Goal: Task Accomplishment & Management: Manage account settings

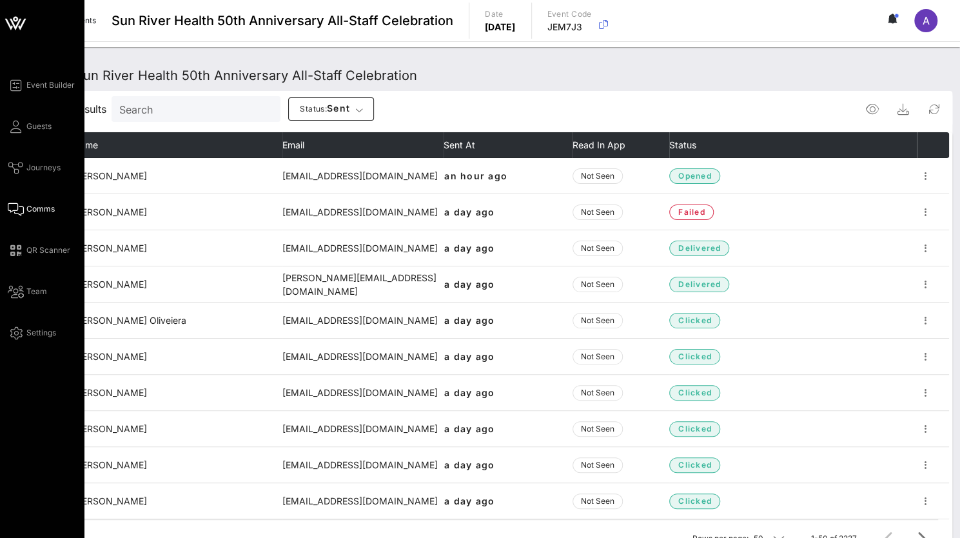
click at [32, 205] on span "Comms" at bounding box center [40, 209] width 28 height 12
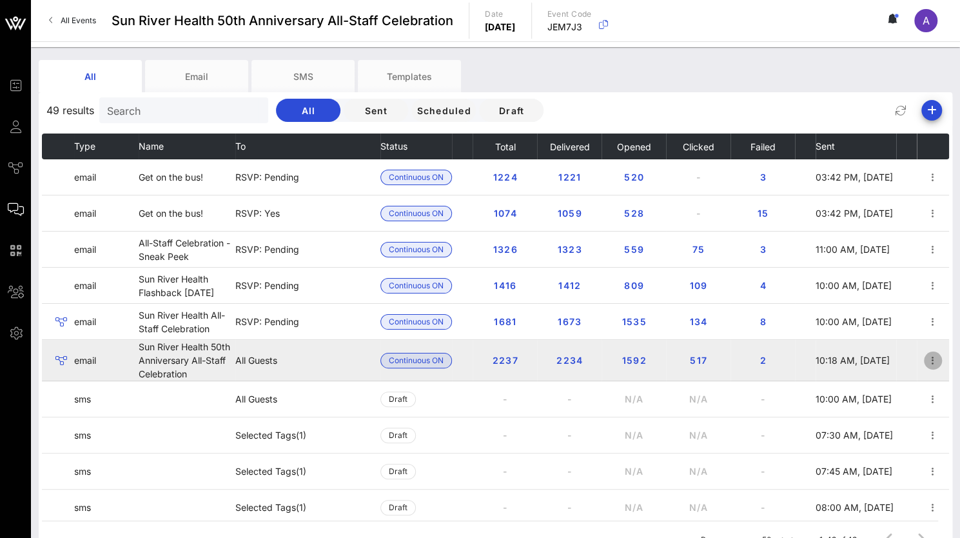
click at [925, 357] on icon "button" at bounding box center [932, 360] width 15 height 15
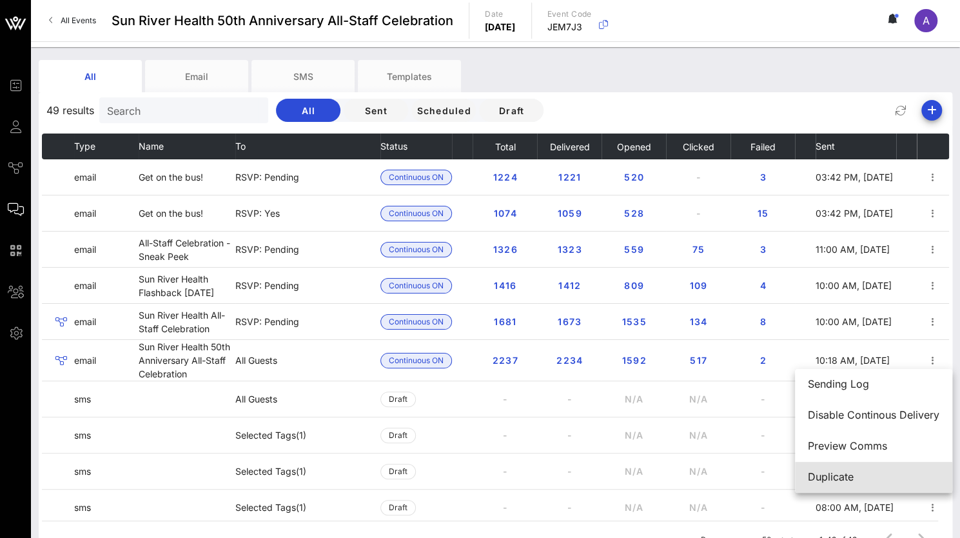
click at [821, 477] on div "Duplicate" at bounding box center [874, 477] width 132 height 12
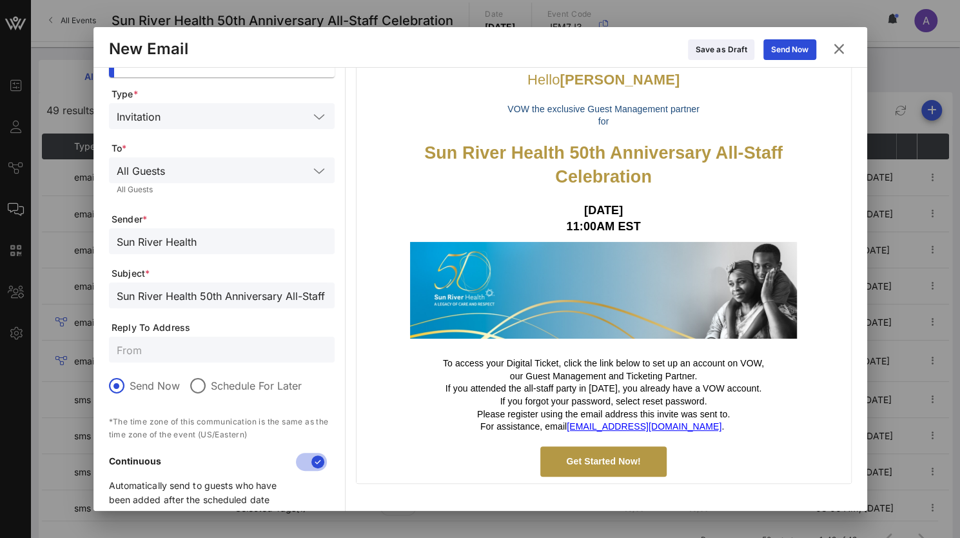
scroll to position [68, 0]
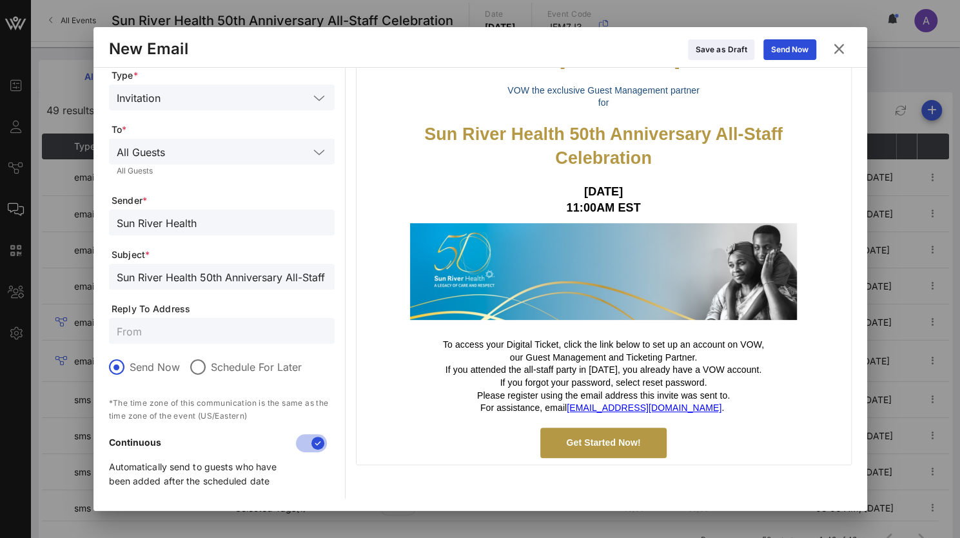
click at [164, 321] on div at bounding box center [222, 331] width 210 height 26
type input "[EMAIL_ADDRESS][DOMAIN_NAME]"
click at [607, 376] on p "If you forgot your password, select reset password." at bounding box center [603, 382] width 374 height 13
click at [722, 352] on p "our Guest Management and Ticketing Partner." at bounding box center [603, 357] width 374 height 13
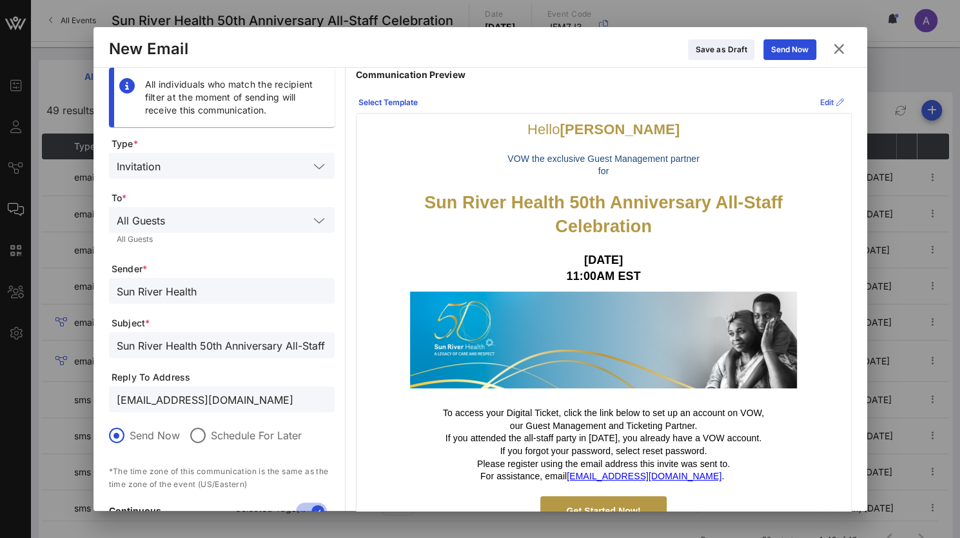
click at [820, 100] on div "Edit" at bounding box center [832, 102] width 24 height 13
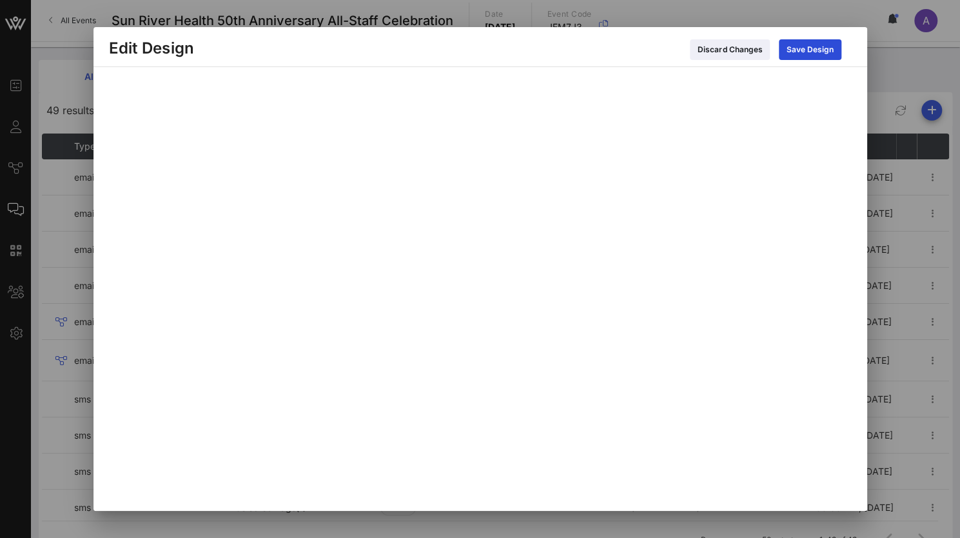
scroll to position [20, 0]
click at [807, 50] on icon at bounding box center [810, 49] width 10 height 8
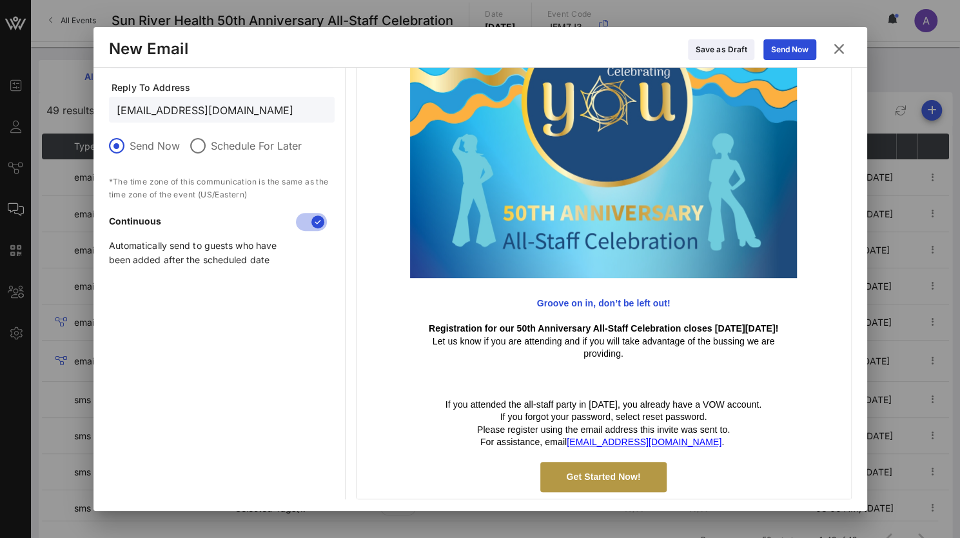
scroll to position [226, 0]
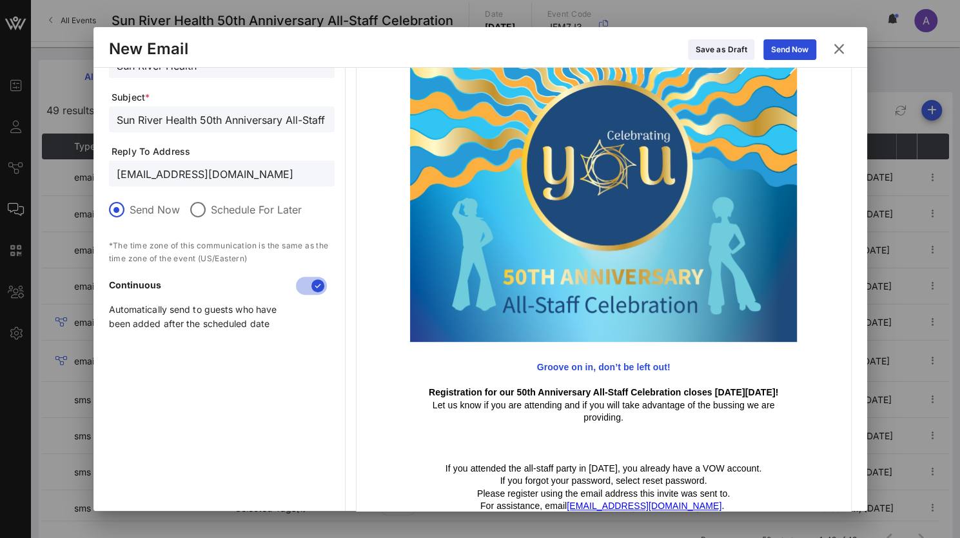
click at [669, 417] on p "Let us know if you are attending and if you will take advantage of the bussing …" at bounding box center [603, 411] width 374 height 25
click at [205, 208] on div at bounding box center [198, 210] width 22 height 22
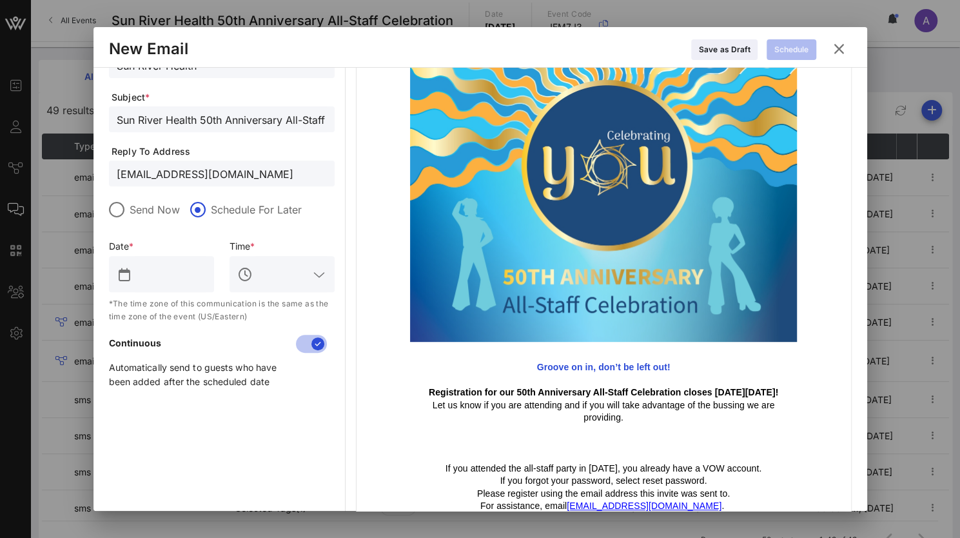
click at [170, 266] on input "text" at bounding box center [171, 274] width 72 height 21
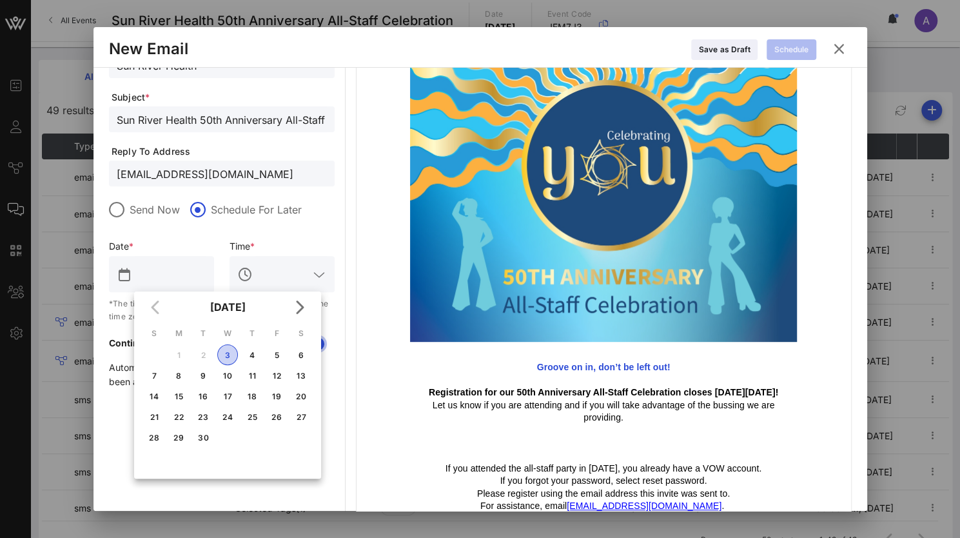
click at [222, 351] on div "3" at bounding box center [227, 355] width 19 height 10
type input "[DATE]"
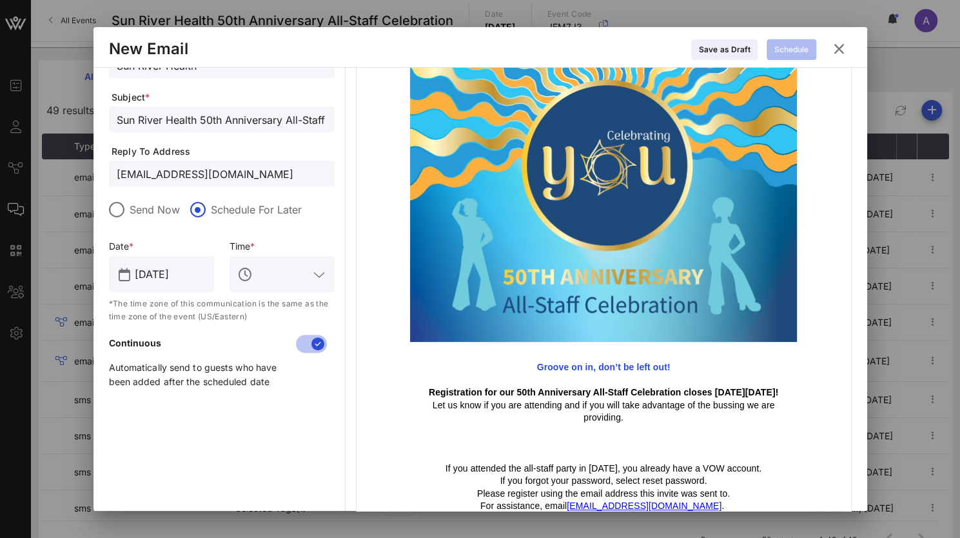
click at [315, 281] on icon at bounding box center [319, 274] width 12 height 15
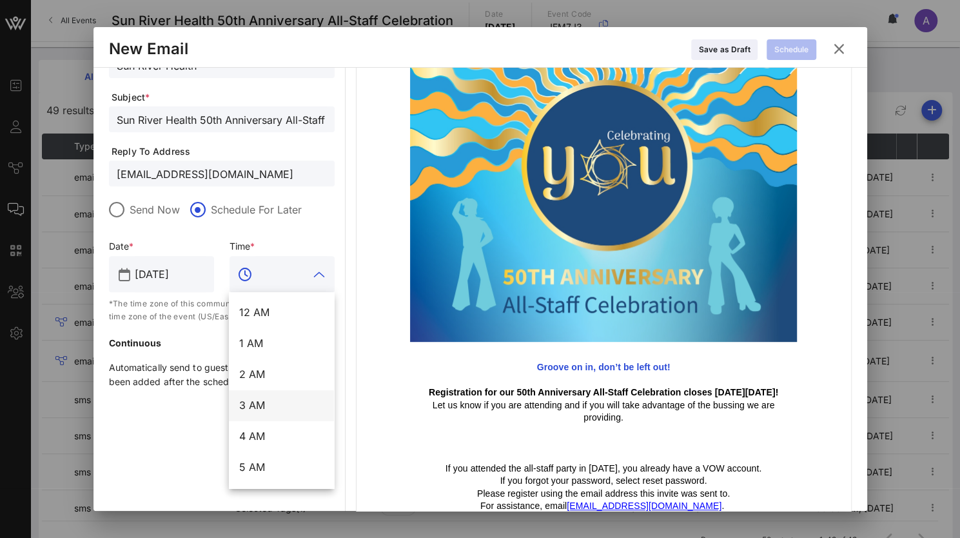
scroll to position [433, 0]
click at [266, 364] on div "4 PM" at bounding box center [281, 374] width 84 height 28
type input "4 PM"
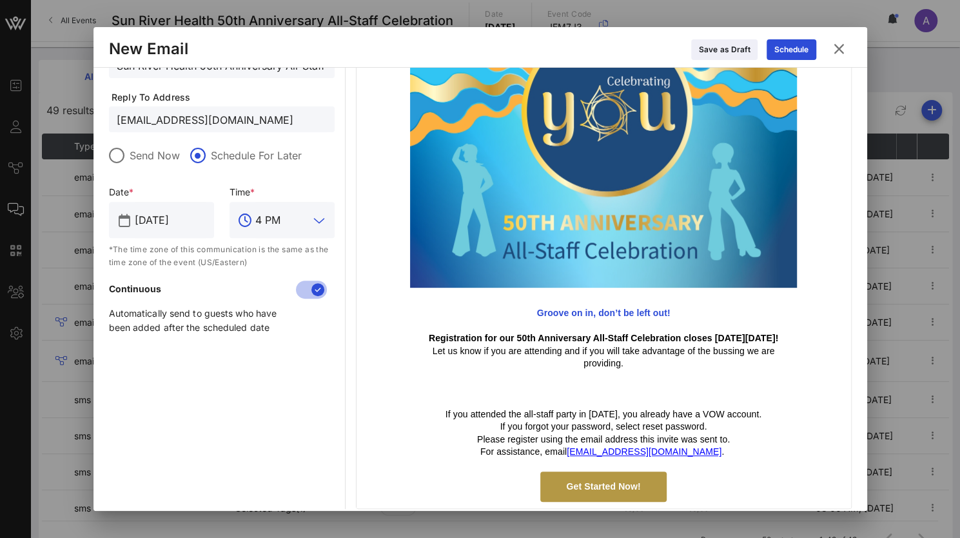
scroll to position [289, 0]
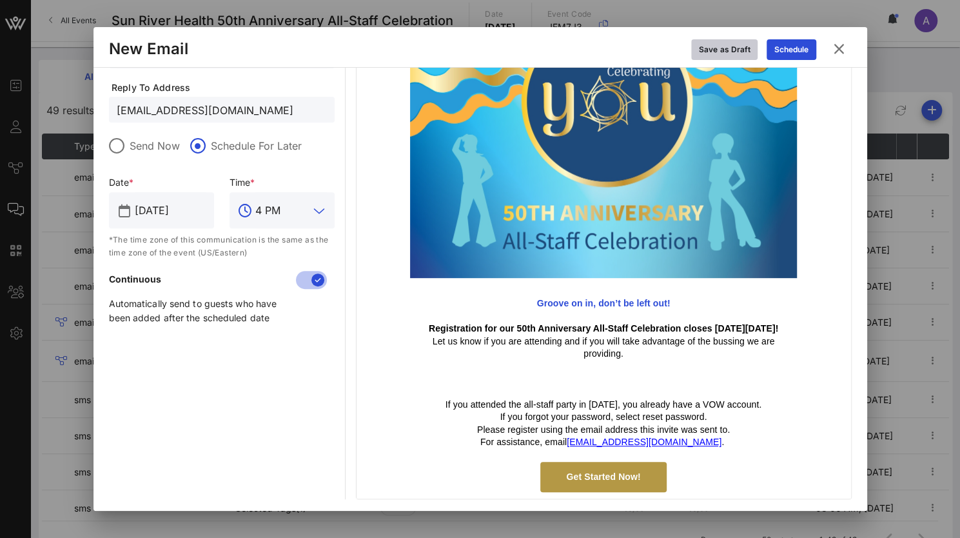
click at [705, 42] on button "Save as Draft" at bounding box center [724, 49] width 66 height 21
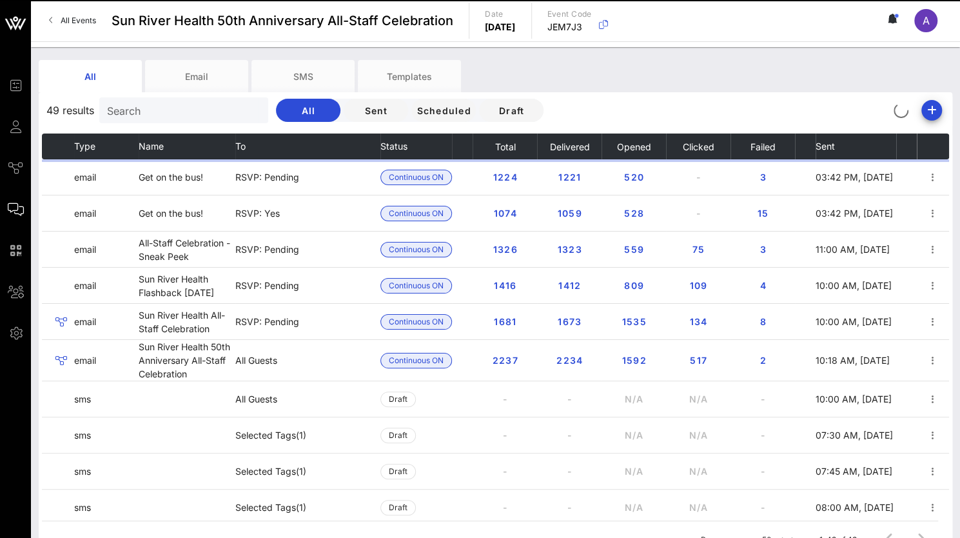
scroll to position [126, 0]
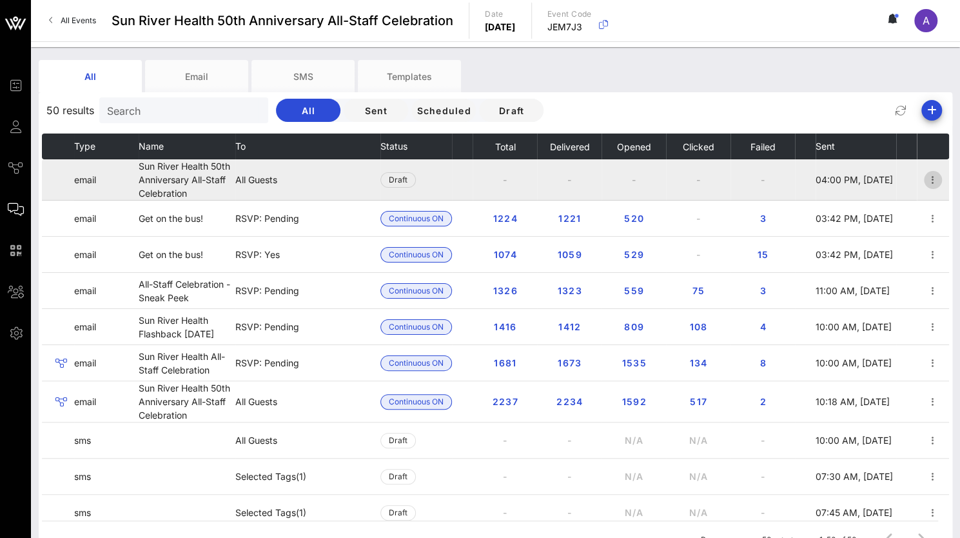
click at [925, 180] on icon "button" at bounding box center [932, 179] width 15 height 15
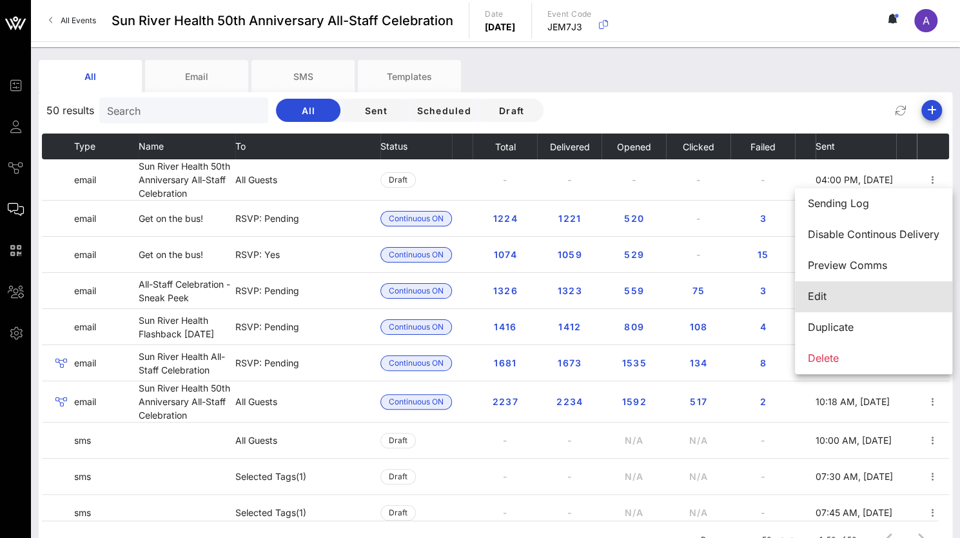
click at [826, 295] on div "Edit" at bounding box center [874, 296] width 132 height 12
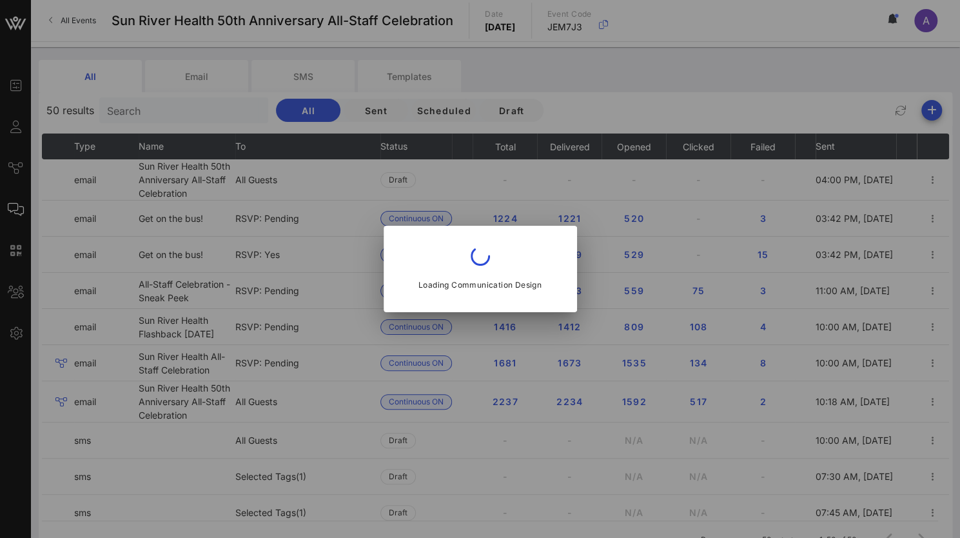
type input "Sun River Health"
type input "Sun River Health 50th Anniversary All-Staff Celebration"
type input "[EMAIL_ADDRESS][DOMAIN_NAME]"
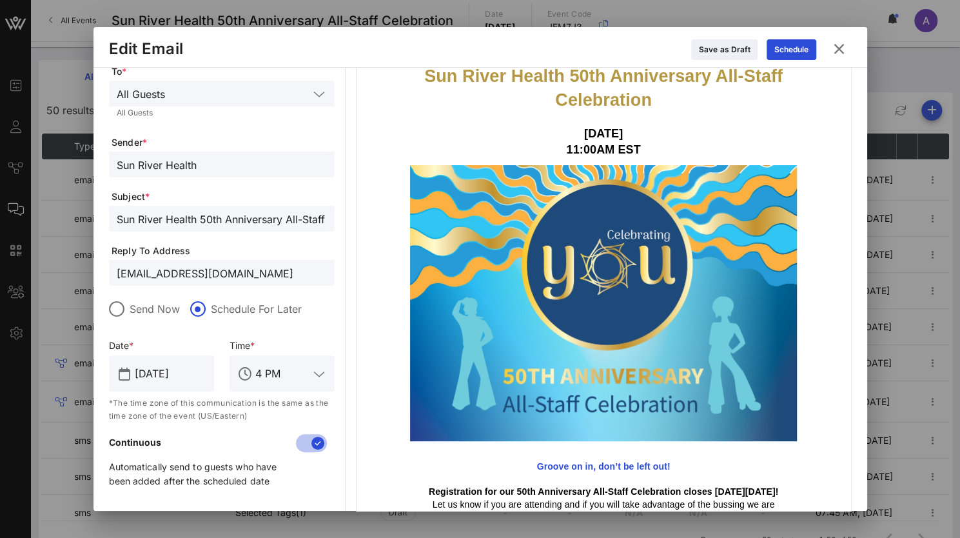
drag, startPoint x: 259, startPoint y: 217, endPoint x: 244, endPoint y: 222, distance: 16.1
click at [259, 217] on input "Sun River Health 50th Anniversary All-Staff Celebration" at bounding box center [222, 218] width 210 height 17
drag, startPoint x: 113, startPoint y: 216, endPoint x: 193, endPoint y: 219, distance: 80.6
click at [193, 219] on div "Sun River Health 50th Anniversary All-Staff Celebration" at bounding box center [222, 219] width 226 height 26
click at [196, 217] on input "Sun River Health 50th Anniversary All-Staff Celebration" at bounding box center [222, 218] width 210 height 17
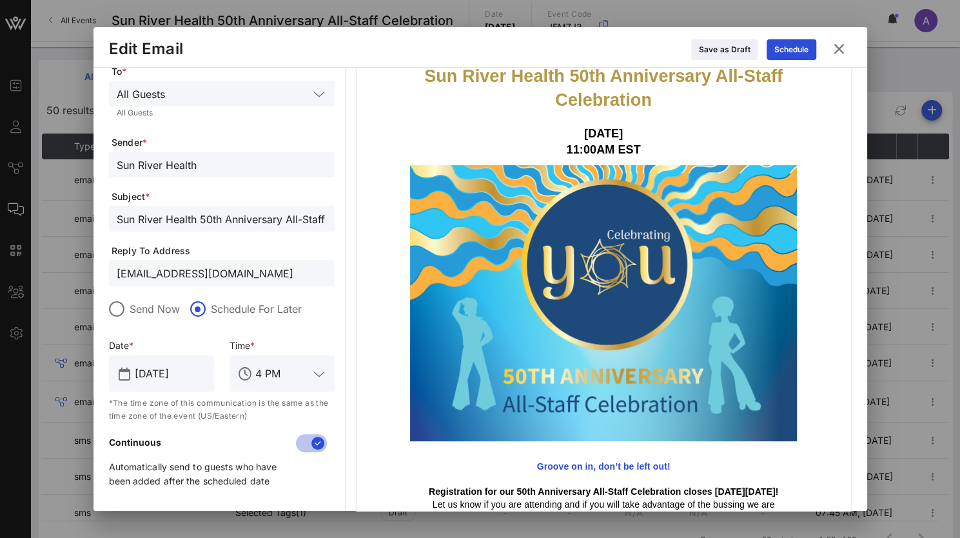
click at [199, 217] on input "Sun River Health 50th Anniversary All-Staff Celebration" at bounding box center [222, 218] width 210 height 17
click at [152, 186] on form "Type * Invitation To * All Guests All Guests Sender * Sun River Health Subject …" at bounding box center [222, 254] width 226 height 487
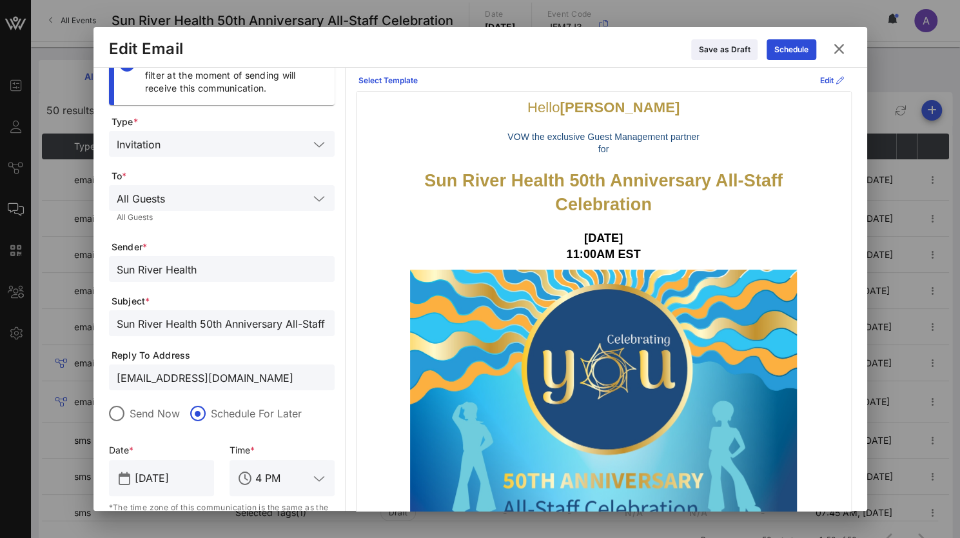
scroll to position [0, 0]
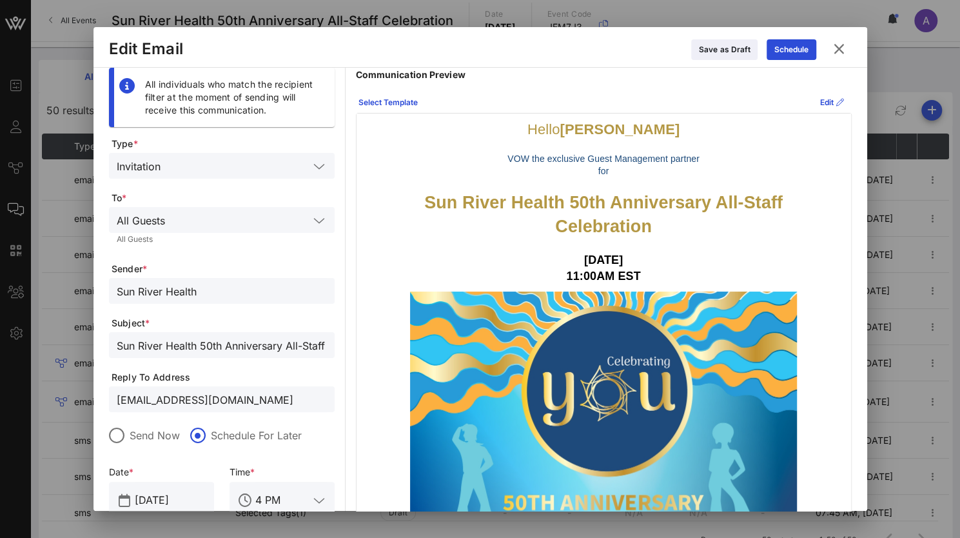
click at [318, 217] on icon at bounding box center [319, 220] width 12 height 15
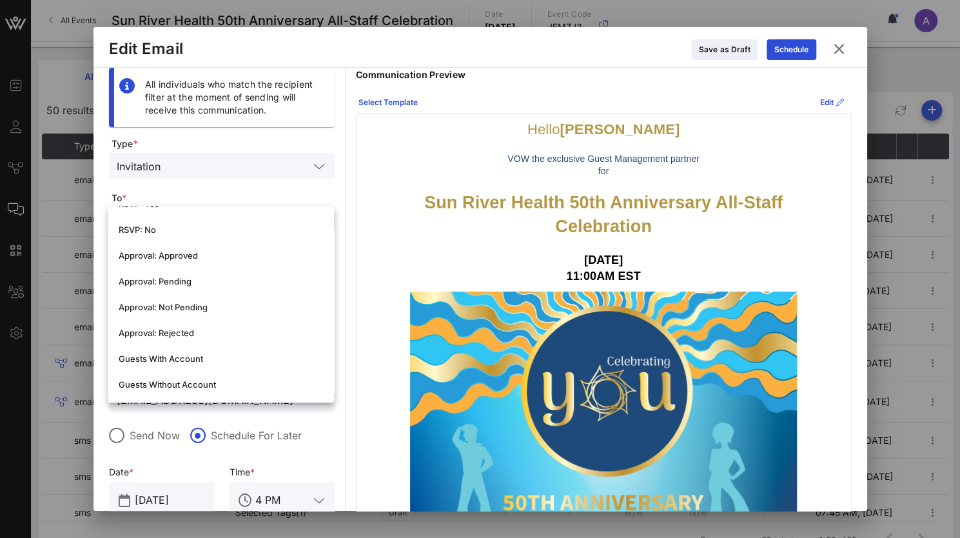
scroll to position [175, 0]
click at [146, 301] on div "RSVP: Pending" at bounding box center [221, 307] width 205 height 21
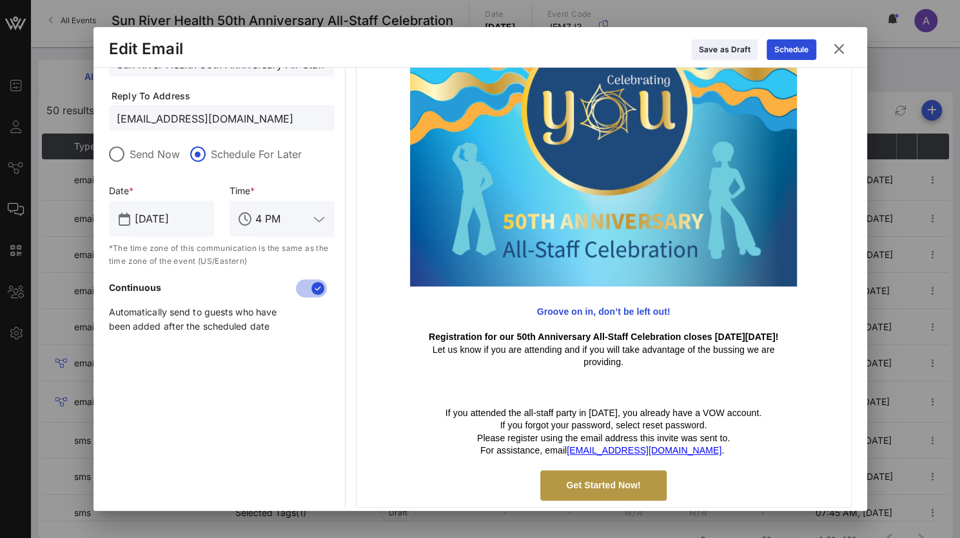
scroll to position [289, 0]
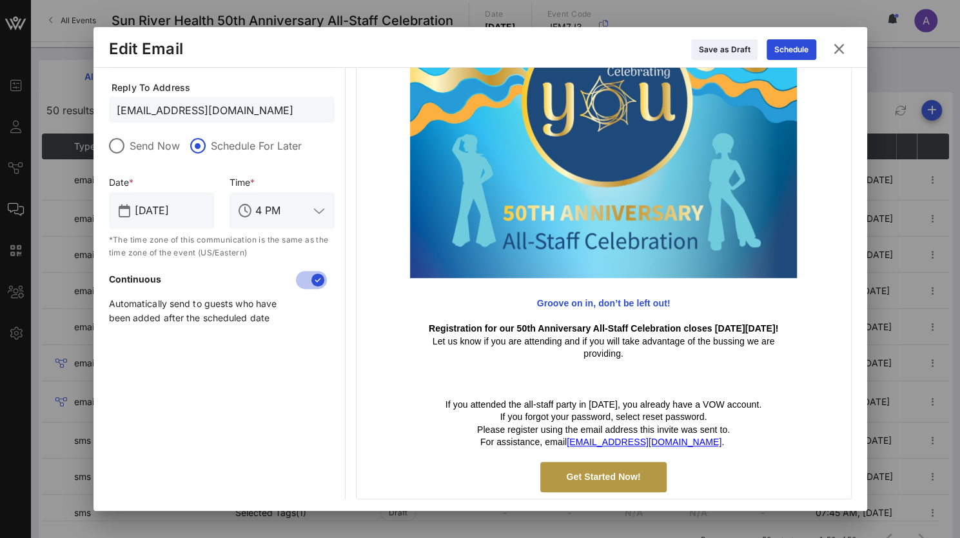
click at [629, 306] on strong "Groove on in, don’t be left out!" at bounding box center [603, 303] width 133 height 10
click at [741, 46] on div "Save as Draft" at bounding box center [724, 49] width 51 height 13
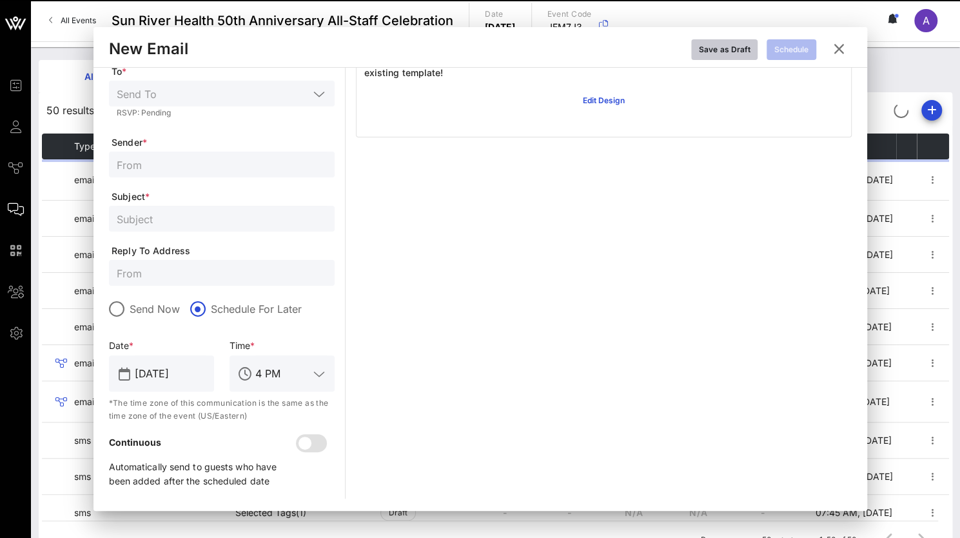
scroll to position [126, 0]
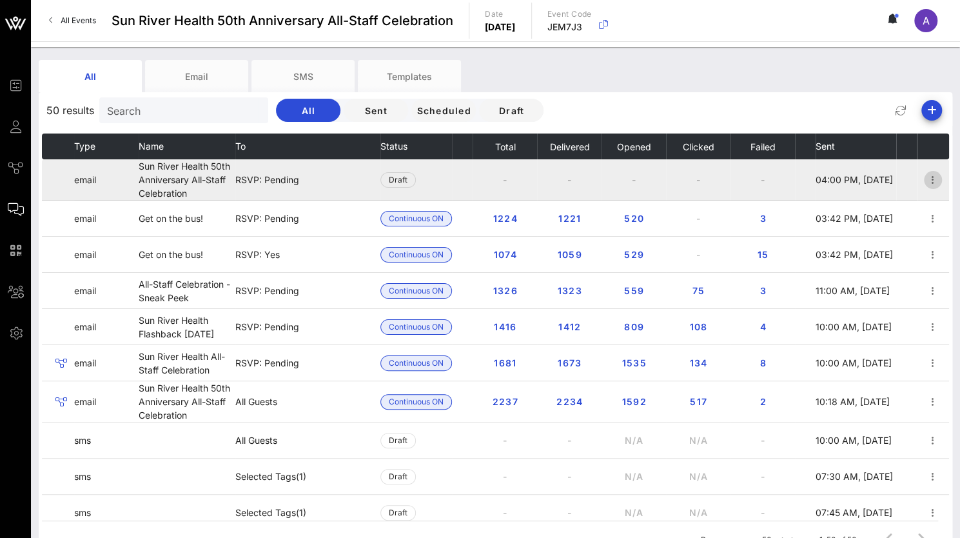
click at [925, 181] on icon "button" at bounding box center [932, 179] width 15 height 15
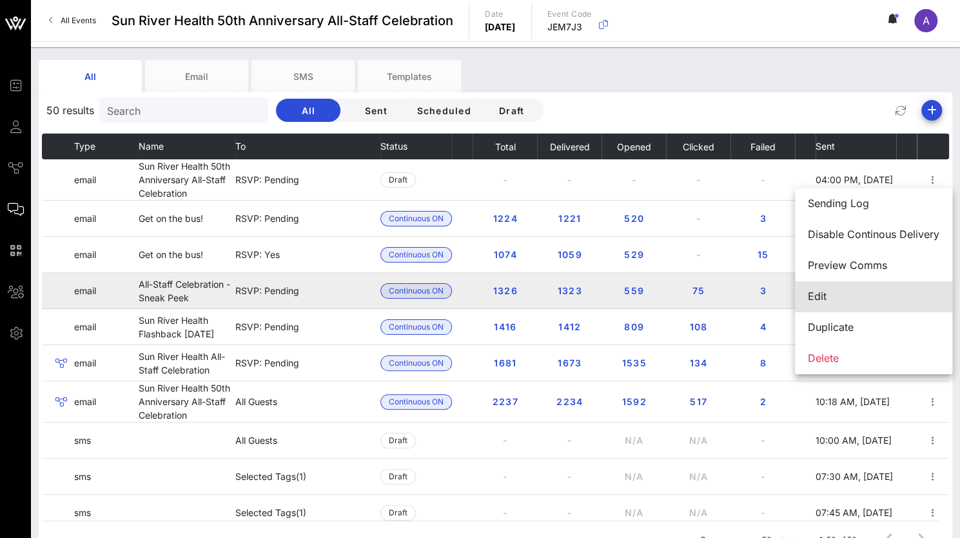
click at [820, 298] on div "Edit" at bounding box center [874, 296] width 132 height 12
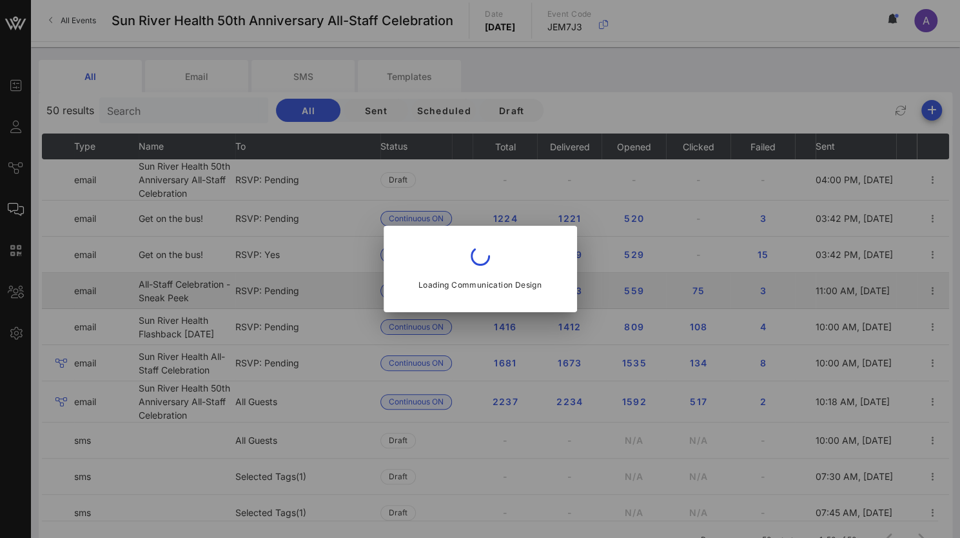
type input "Sun River Health"
type input "Sun River Health 50th Anniversary All-Staff Celebration"
type input "[EMAIL_ADDRESS][DOMAIN_NAME]"
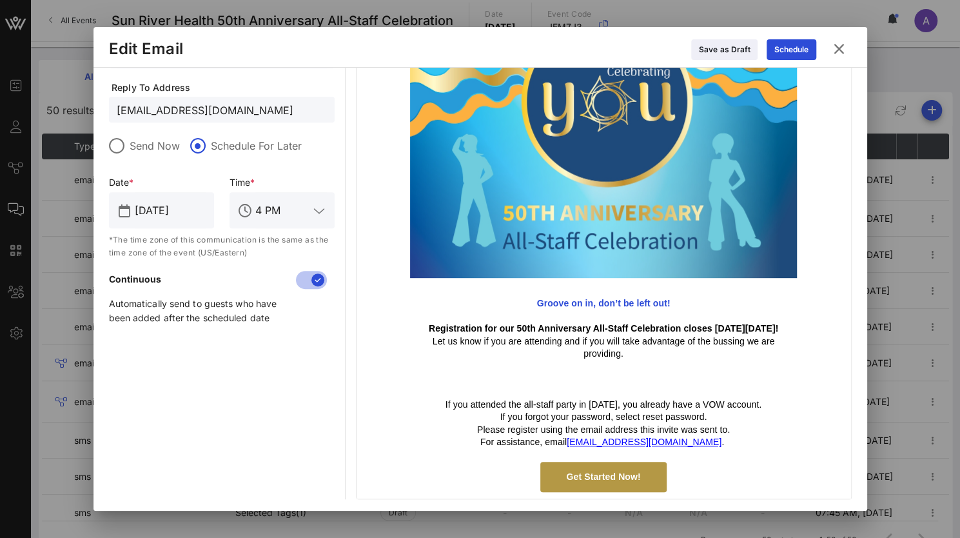
scroll to position [0, 0]
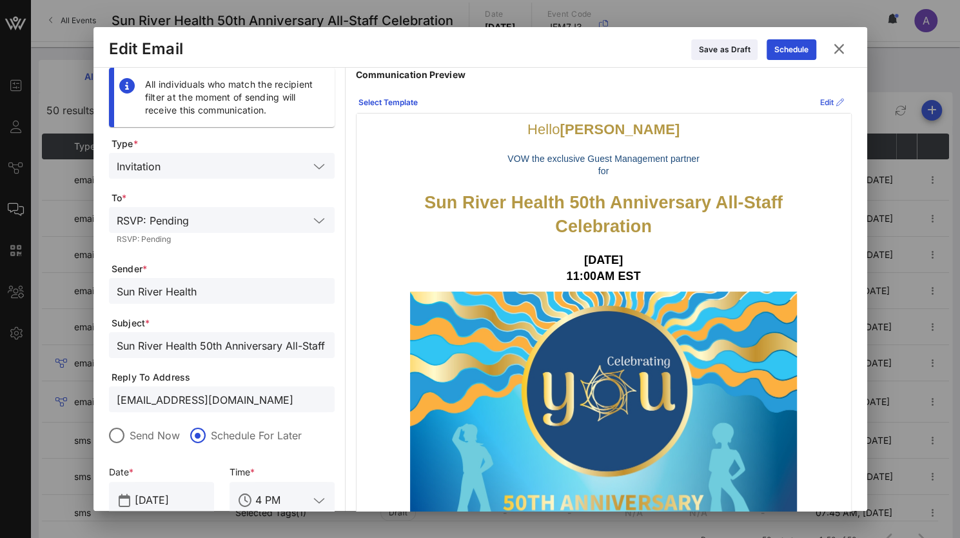
click at [820, 98] on div "Edit" at bounding box center [832, 102] width 24 height 13
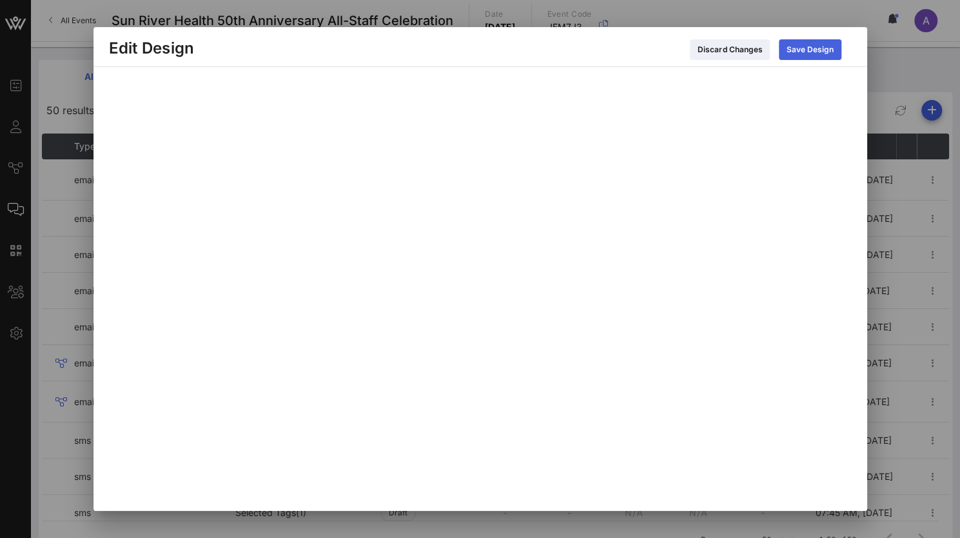
click at [813, 52] on icon at bounding box center [809, 49] width 11 height 10
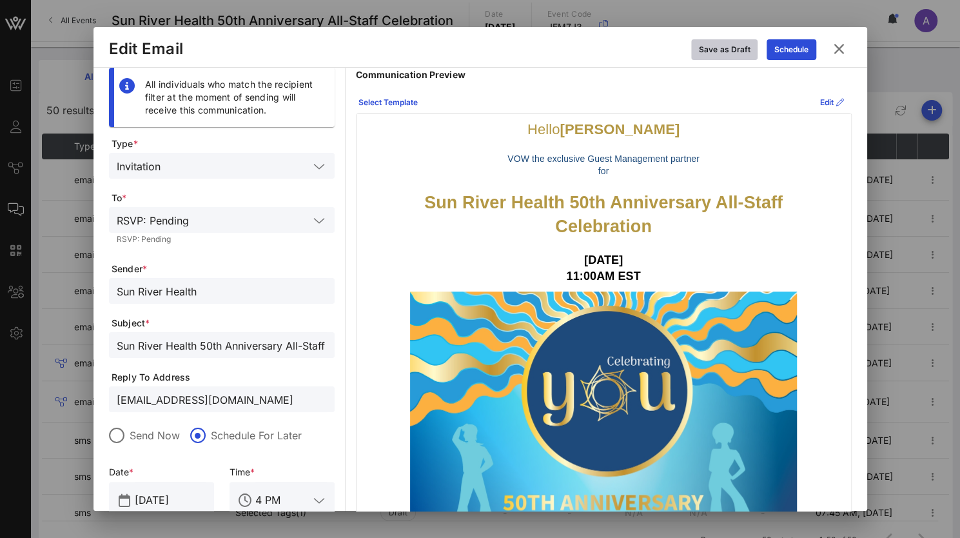
click at [729, 39] on button "Save as Draft" at bounding box center [724, 49] width 66 height 21
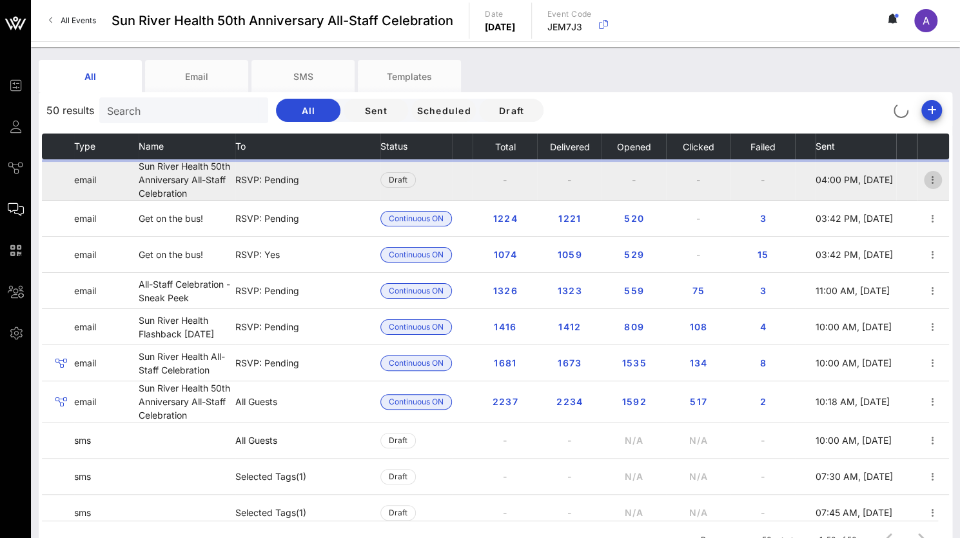
click at [927, 179] on icon "button" at bounding box center [932, 179] width 15 height 15
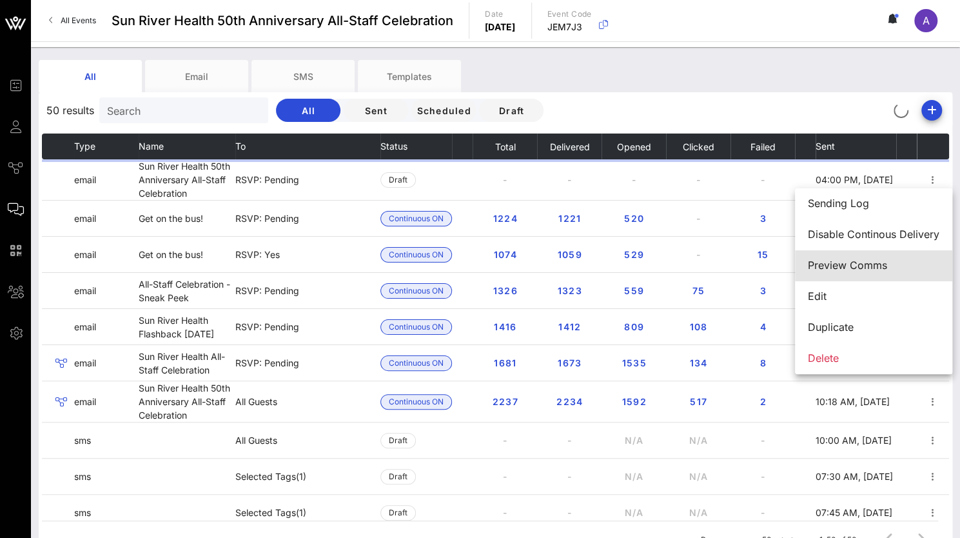
click at [865, 265] on div "Preview Comms" at bounding box center [874, 265] width 132 height 12
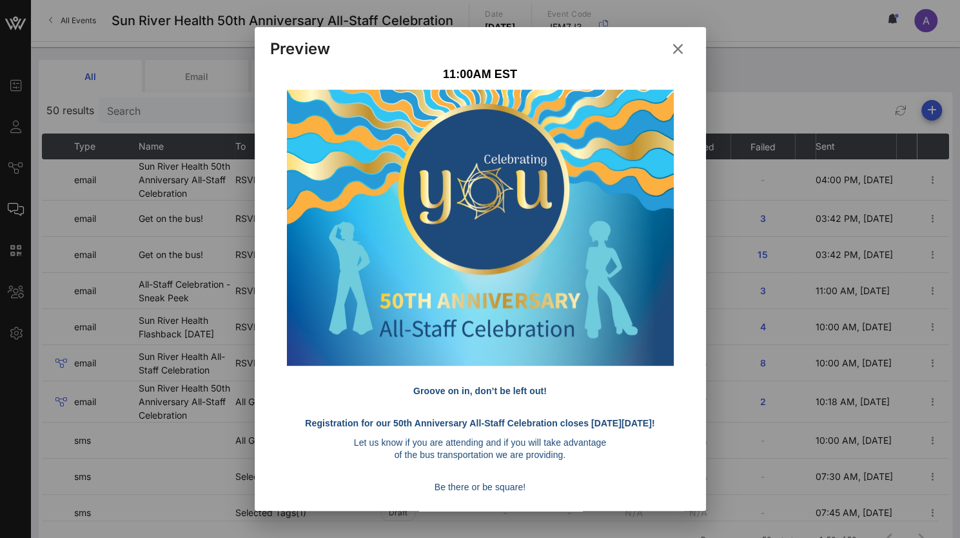
scroll to position [429, 0]
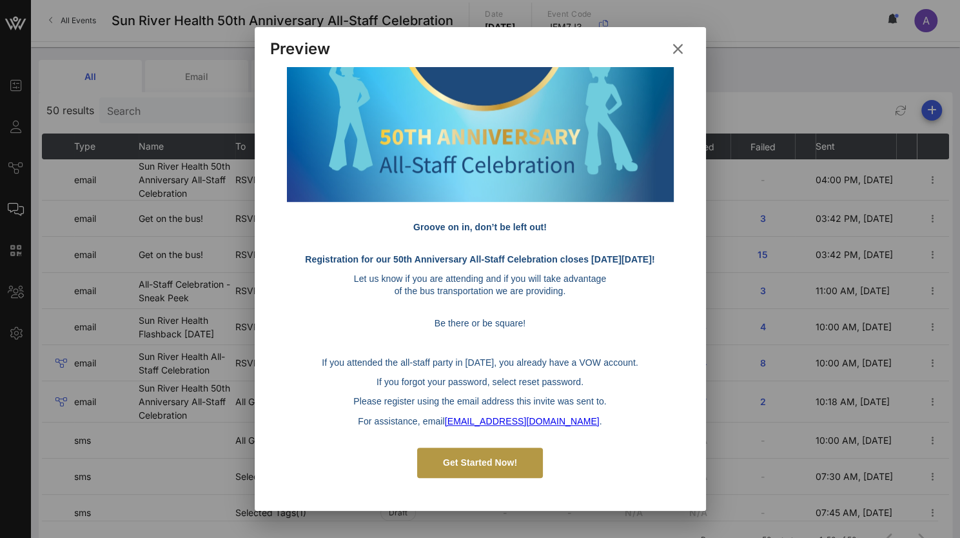
drag, startPoint x: 266, startPoint y: 121, endPoint x: 663, endPoint y: 487, distance: 539.7
click at [663, 487] on div "Subject Sun River Health 50th Anniversary All-Staff Celebration To RSVP: Pendin…" at bounding box center [480, 289] width 451 height 444
click at [662, 471] on td "Get Started Now!" at bounding box center [480, 462] width 387 height 43
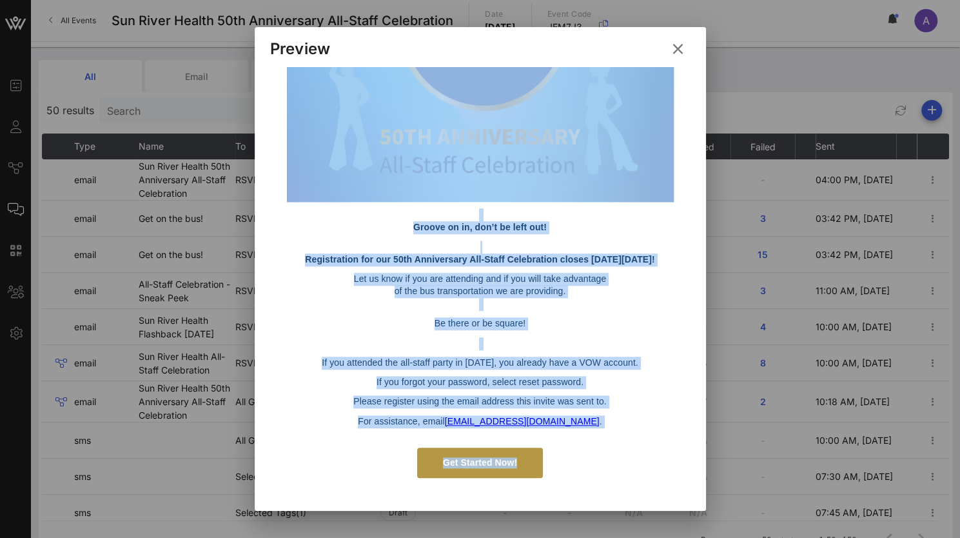
drag, startPoint x: 269, startPoint y: 153, endPoint x: 595, endPoint y: 466, distance: 451.8
click at [595, 466] on div "Hello [PERSON_NAME] VOW the exclusive Guest Management partner for Sun River He…" at bounding box center [480, 115] width 420 height 749
copy div "Hello [PERSON_NAME] VOW the exclusive Guest Management partner for Sun River He…"
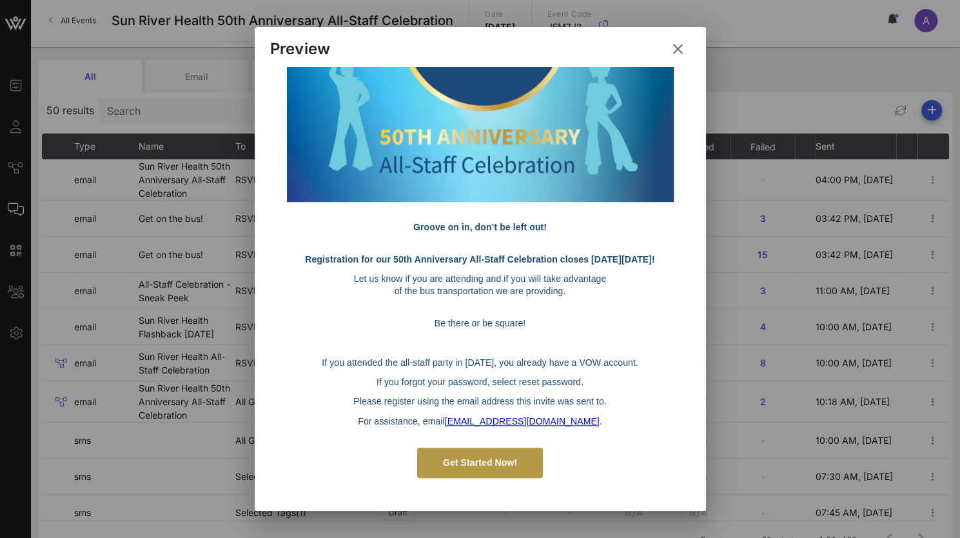
click at [646, 447] on div "Get Started Now!" at bounding box center [480, 462] width 374 height 30
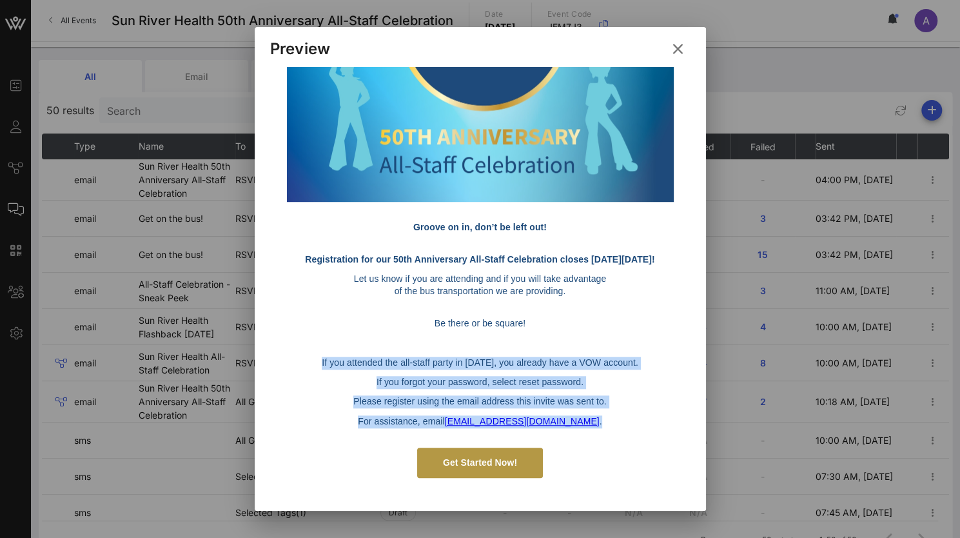
drag, startPoint x: 592, startPoint y: 423, endPoint x: 311, endPoint y: 361, distance: 287.8
click at [311, 361] on div "Groove on in, don’t be left out! Registration for our 50th Anniversary All-Staf…" at bounding box center [480, 317] width 374 height 219
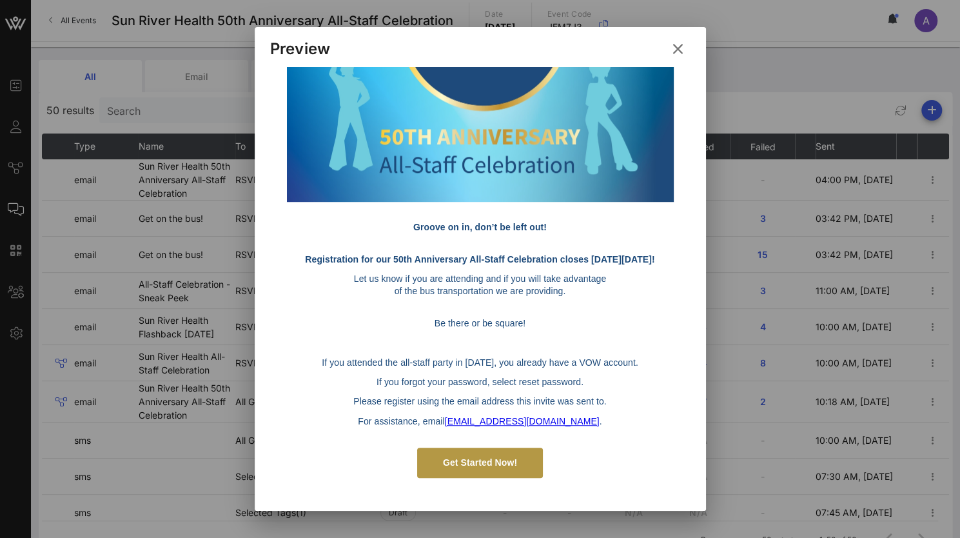
click at [489, 278] on p "Let us know if you are attending and if you will take advantage" at bounding box center [480, 279] width 374 height 13
click at [679, 50] on icon at bounding box center [677, 48] width 20 height 19
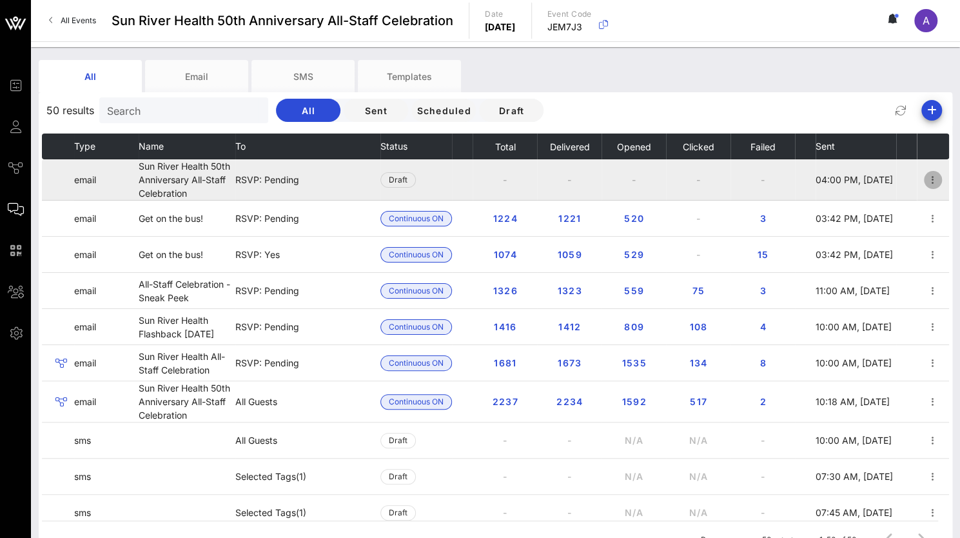
click at [925, 175] on icon "button" at bounding box center [932, 179] width 15 height 15
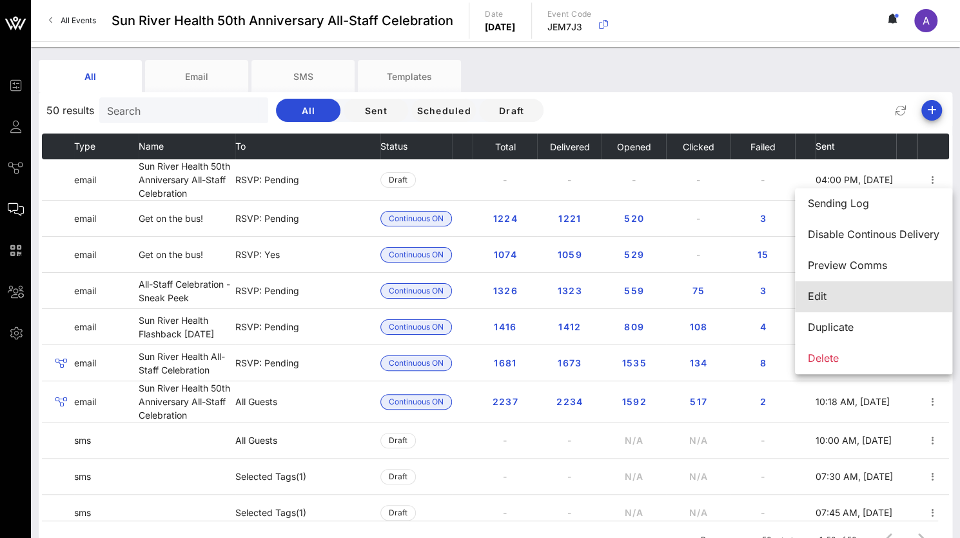
click at [819, 297] on div "Edit" at bounding box center [874, 296] width 132 height 12
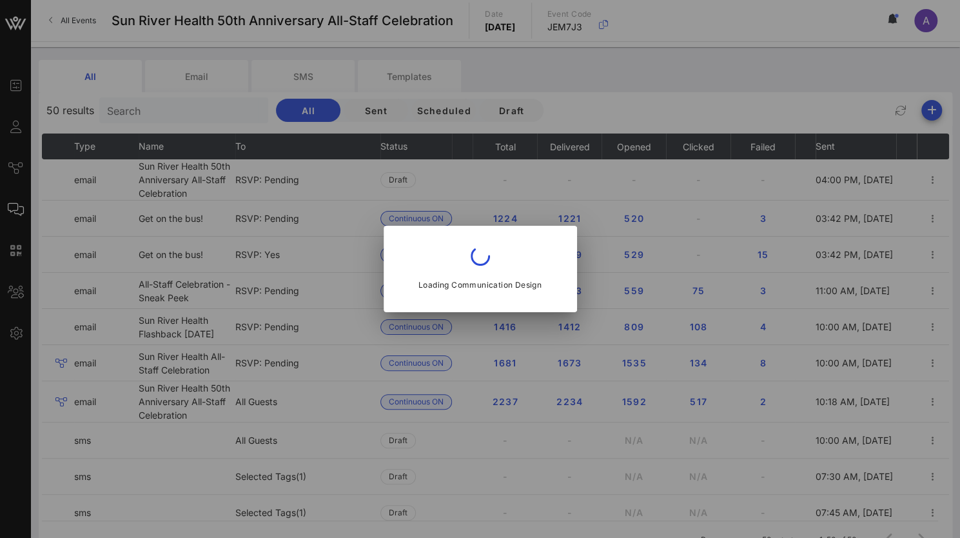
type input "Sun River Health"
type input "Sun River Health 50th Anniversary All-Staff Celebration"
type input "[EMAIL_ADDRESS][DOMAIN_NAME]"
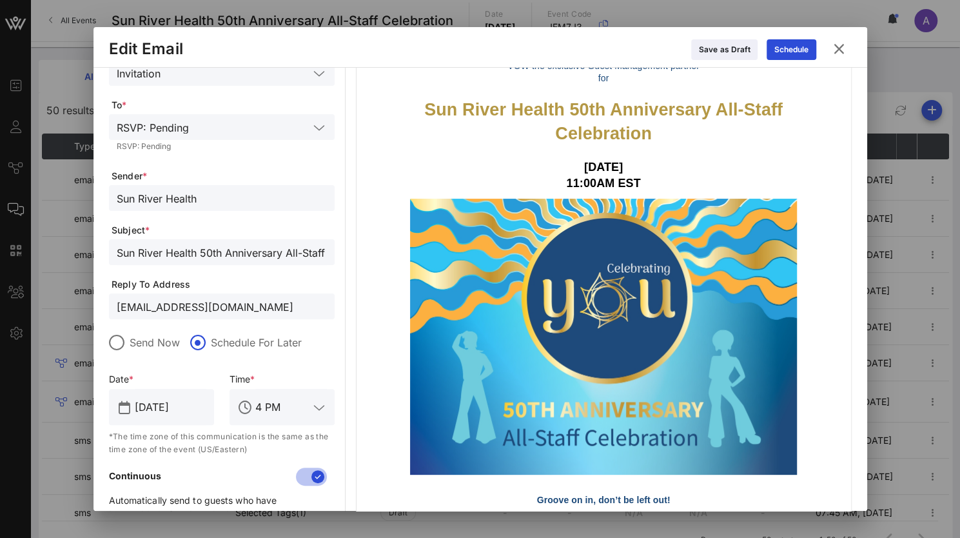
scroll to position [129, 0]
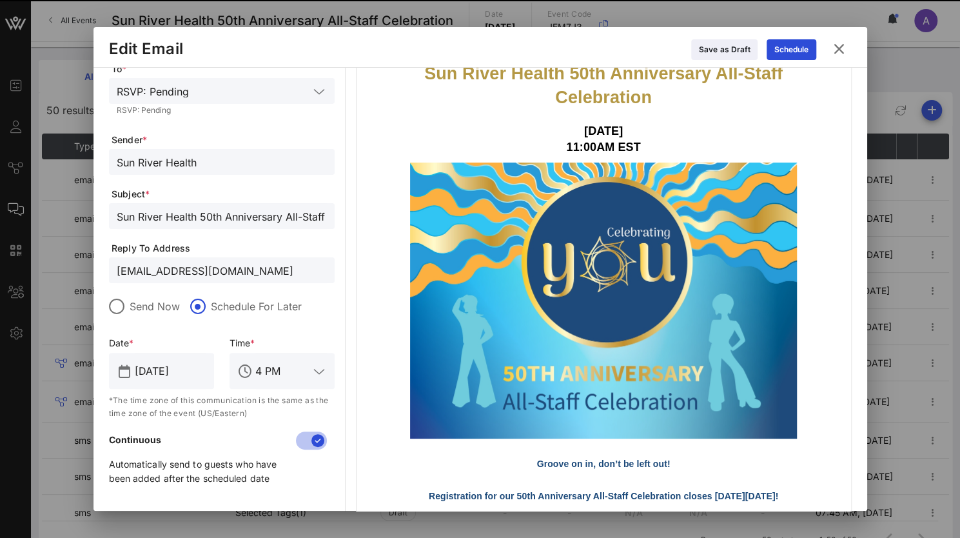
click at [313, 377] on div at bounding box center [318, 371] width 15 height 15
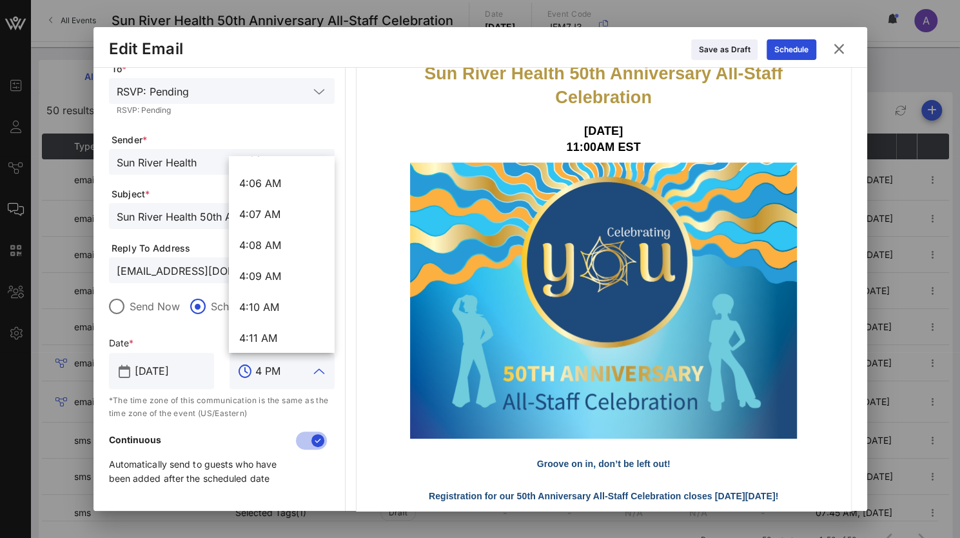
scroll to position [7692, 0]
click at [259, 344] on div "4:14 AM" at bounding box center [281, 344] width 84 height 12
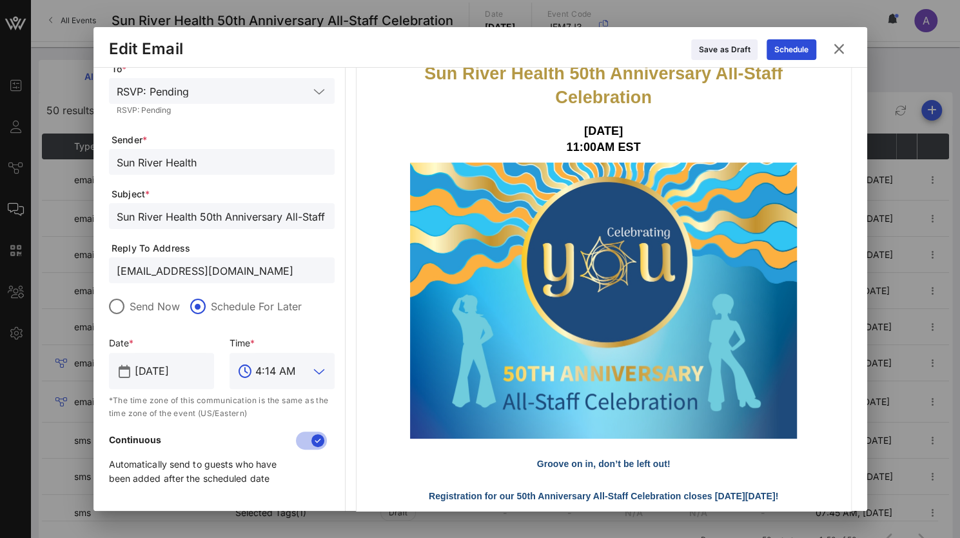
click at [289, 367] on input "4:14 AM" at bounding box center [282, 370] width 54 height 21
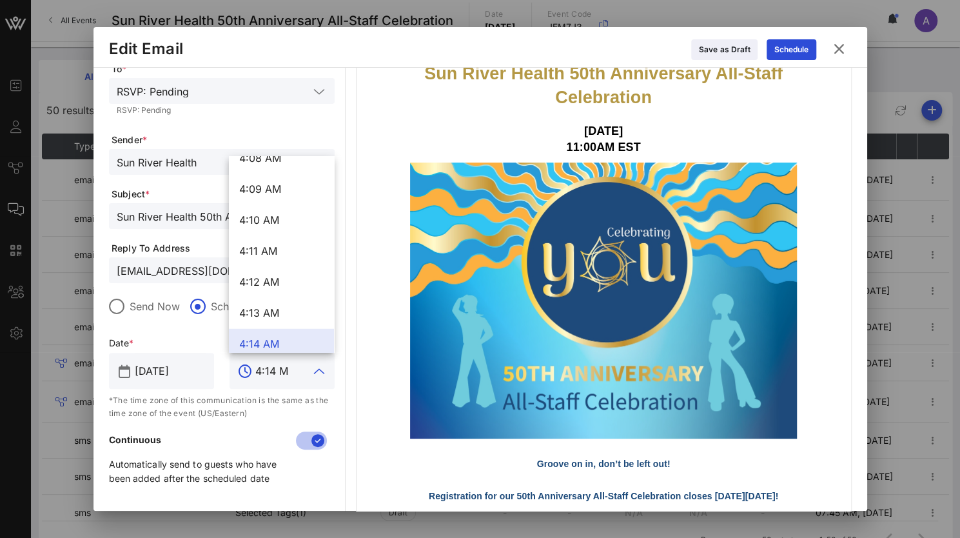
scroll to position [0, 0]
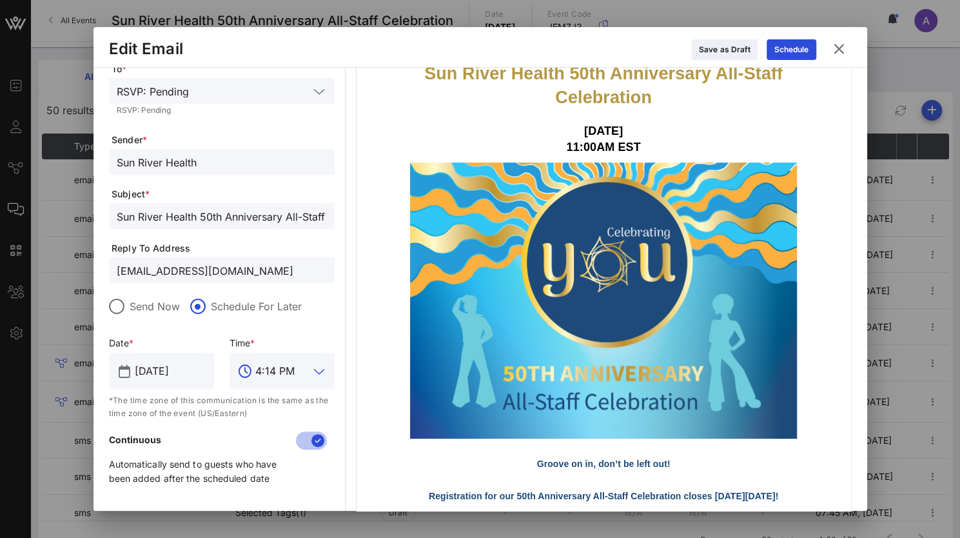
click at [272, 375] on input "4:14 PM" at bounding box center [282, 370] width 54 height 21
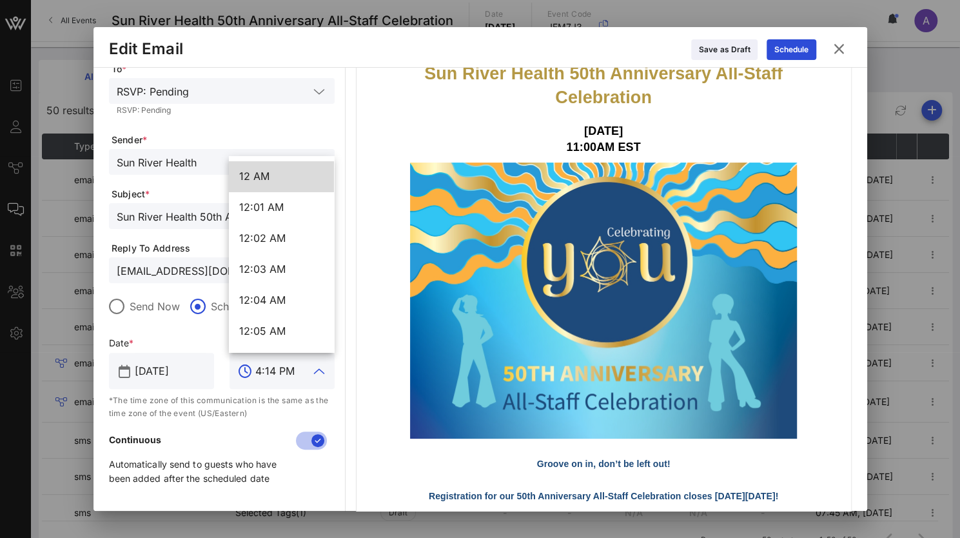
type input "4:14 PM"
click at [674, 427] on img at bounding box center [603, 300] width 387 height 277
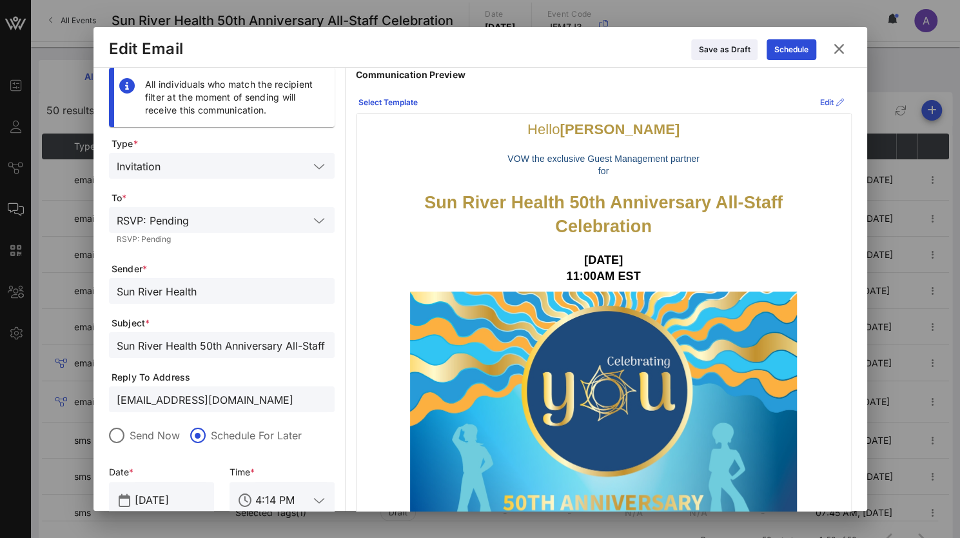
click at [815, 99] on button "Edit" at bounding box center [831, 102] width 39 height 21
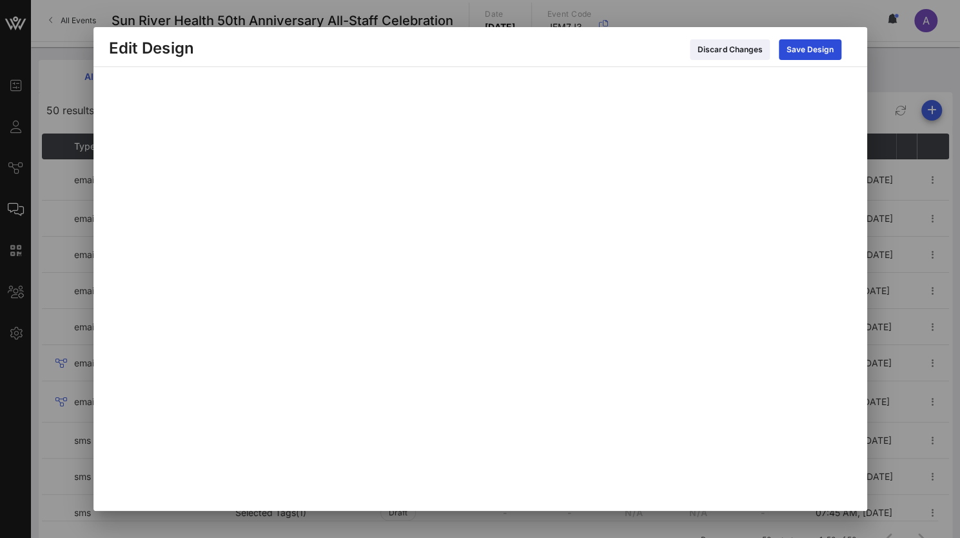
scroll to position [20, 0]
click at [797, 47] on div "Save Design" at bounding box center [810, 49] width 47 height 13
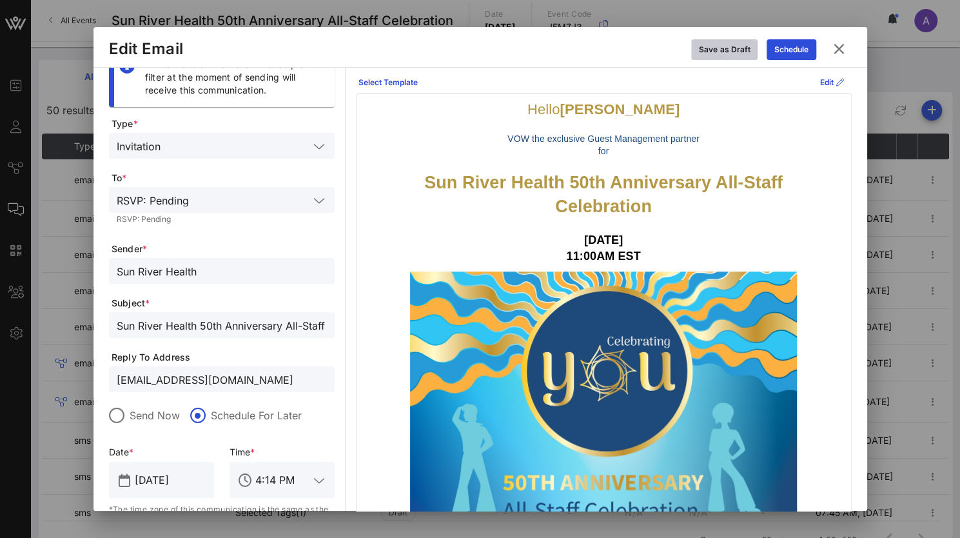
click at [735, 48] on div "Save as Draft" at bounding box center [724, 49] width 51 height 13
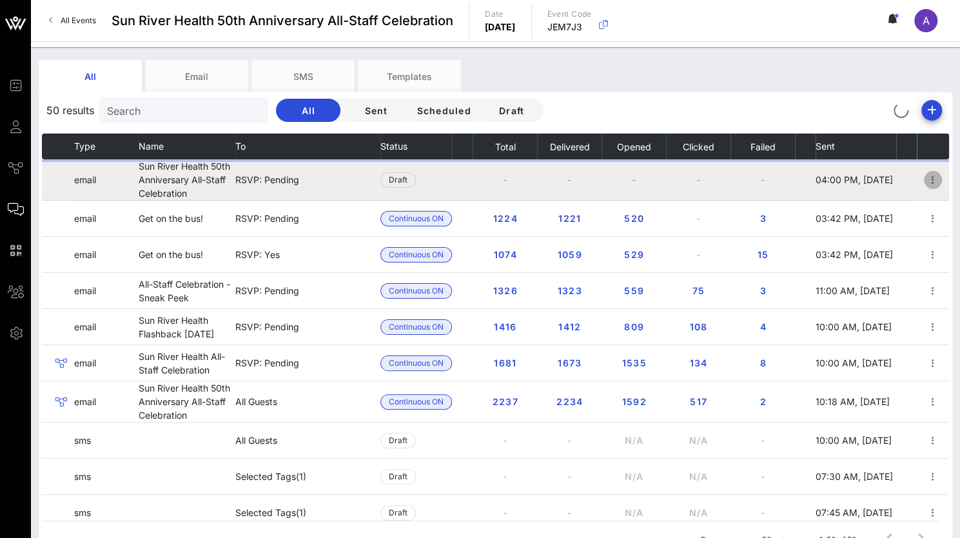
click at [925, 181] on icon "button" at bounding box center [932, 179] width 15 height 15
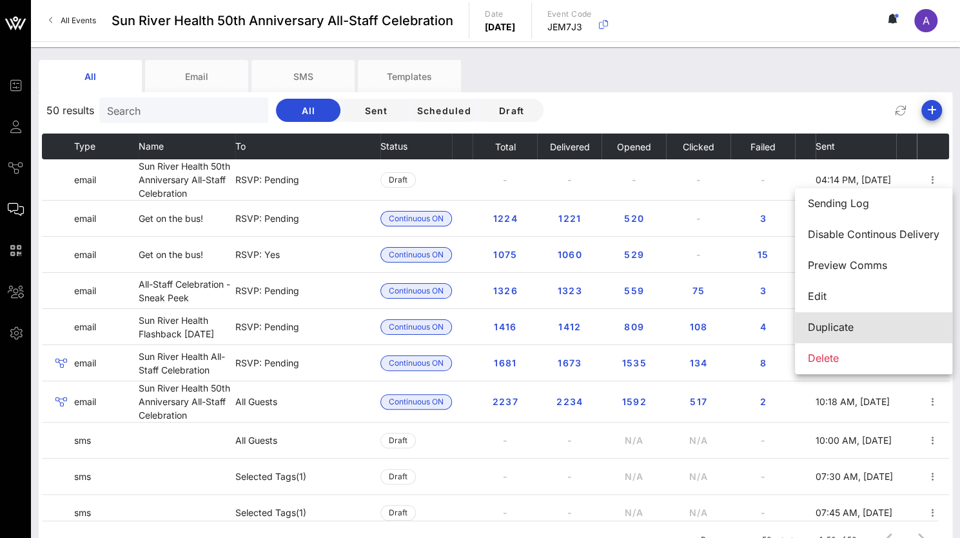
click at [832, 322] on div "Duplicate" at bounding box center [874, 327] width 132 height 12
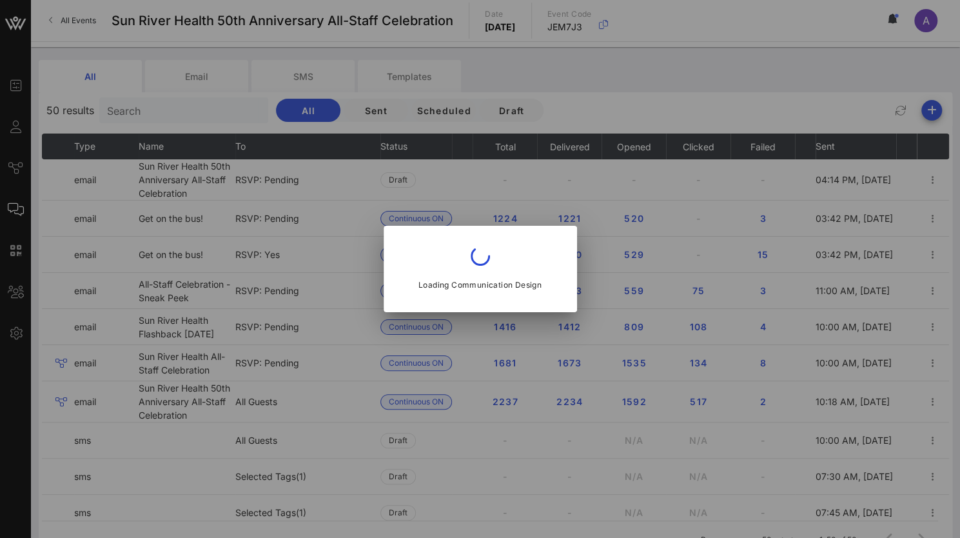
type input "Sun River Health"
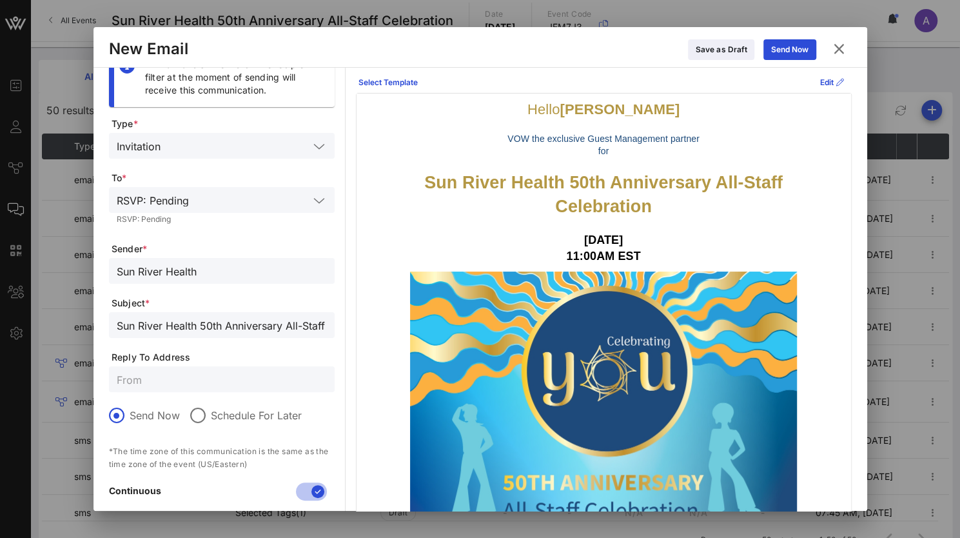
click at [316, 200] on icon at bounding box center [319, 200] width 12 height 15
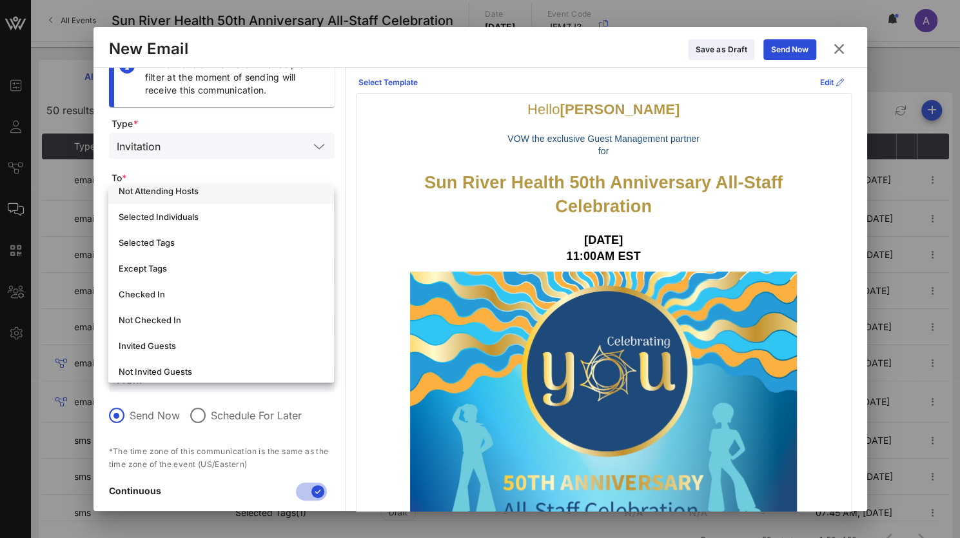
scroll to position [193, 0]
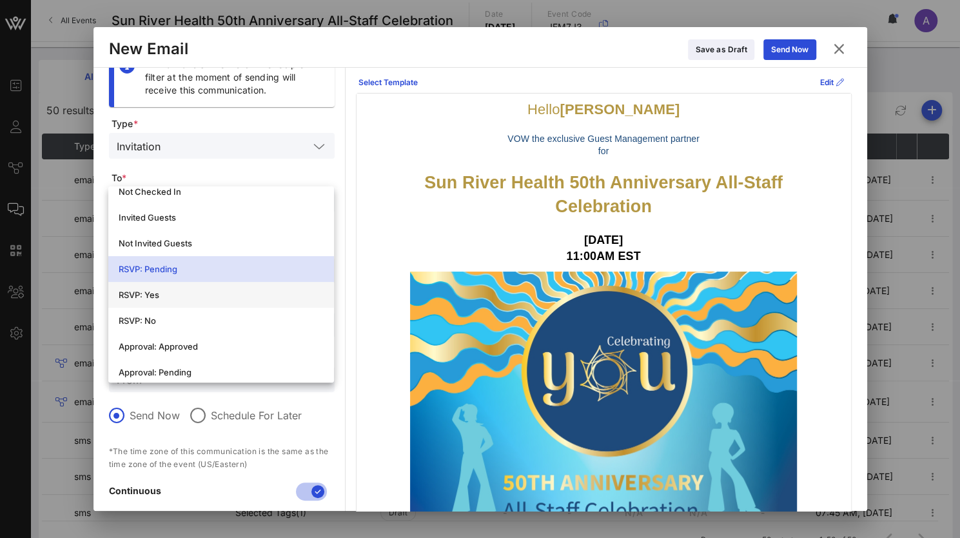
click at [159, 293] on div "RSVP: Yes" at bounding box center [221, 294] width 205 height 10
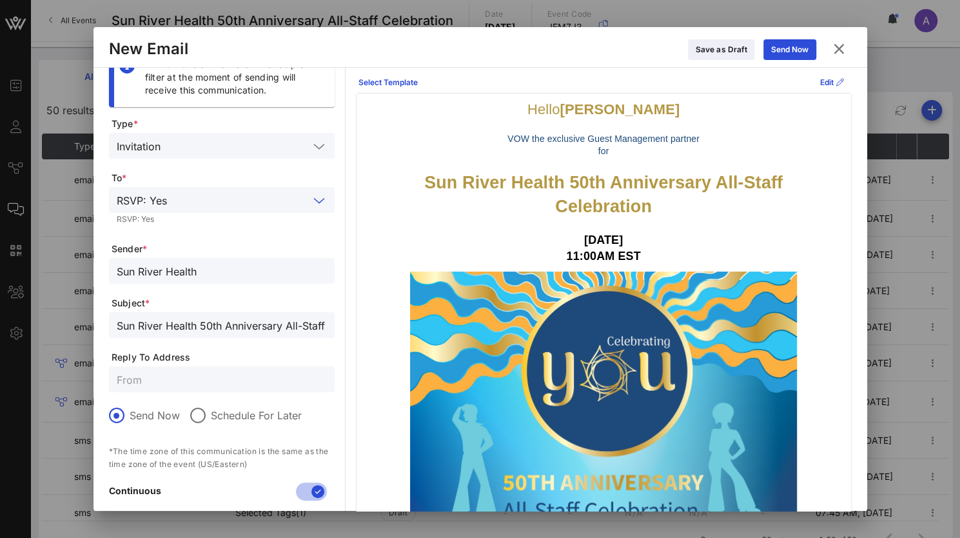
click at [150, 327] on input "Sun River Health 50th Anniversary All-Staff Celebration" at bounding box center [222, 325] width 210 height 17
drag, startPoint x: 195, startPoint y: 324, endPoint x: 26, endPoint y: 326, distance: 168.9
click at [26, 326] on div "Event Builder Guests Journeys Comms QR Scanner Team Settings Sun River Health 5…" at bounding box center [480, 306] width 960 height 612
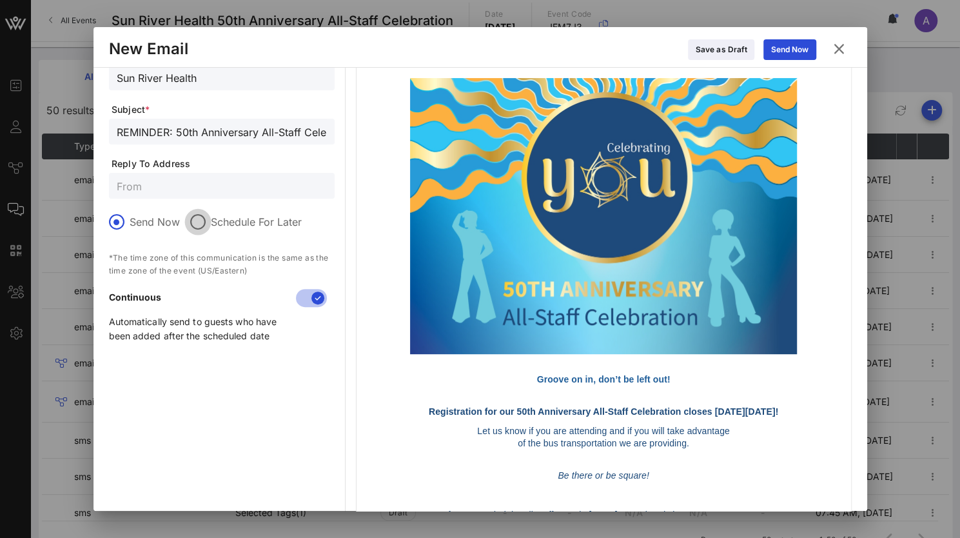
type input "REMINDER: 50th Anniversary All-Staff Celebration"
click at [195, 222] on div at bounding box center [198, 222] width 22 height 22
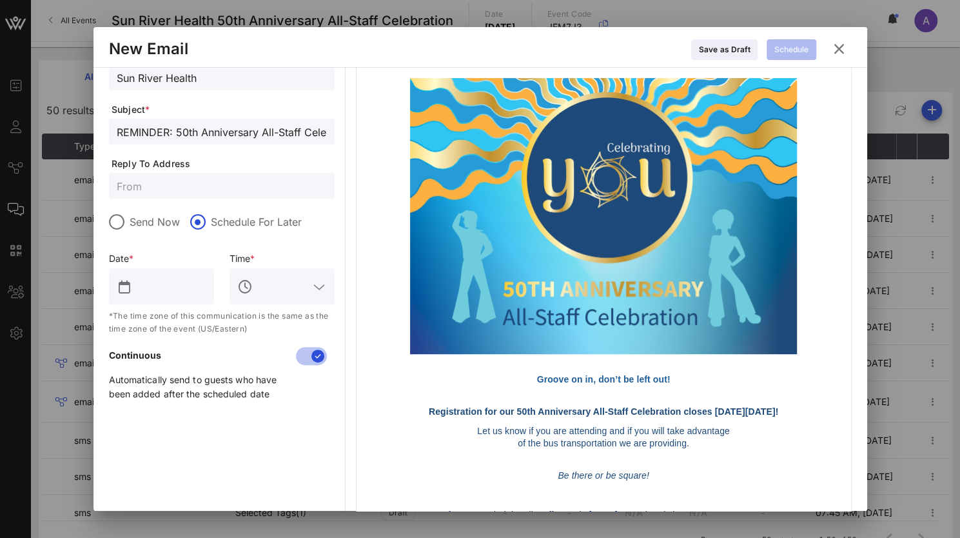
click at [190, 285] on input "text" at bounding box center [171, 286] width 72 height 21
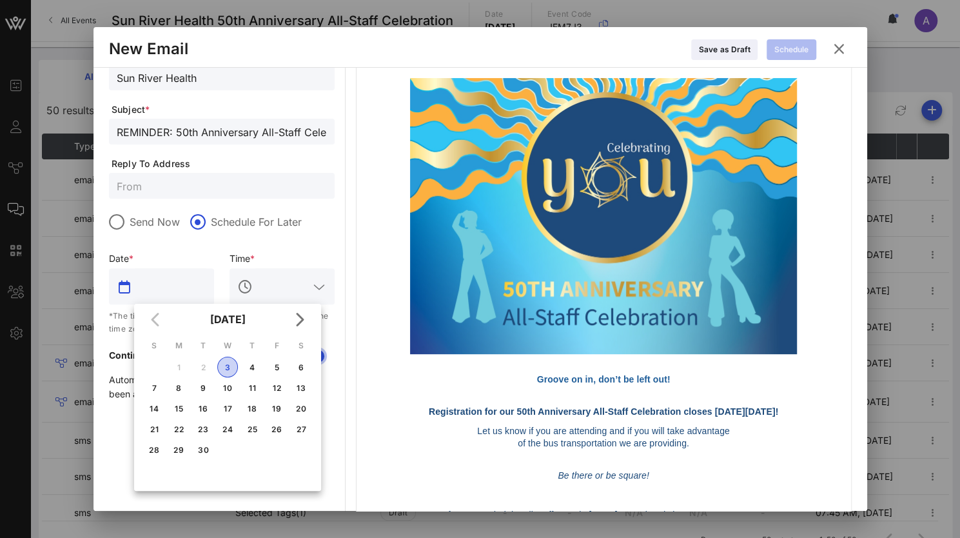
click at [228, 364] on div "3" at bounding box center [227, 367] width 19 height 10
type input "[DATE]"
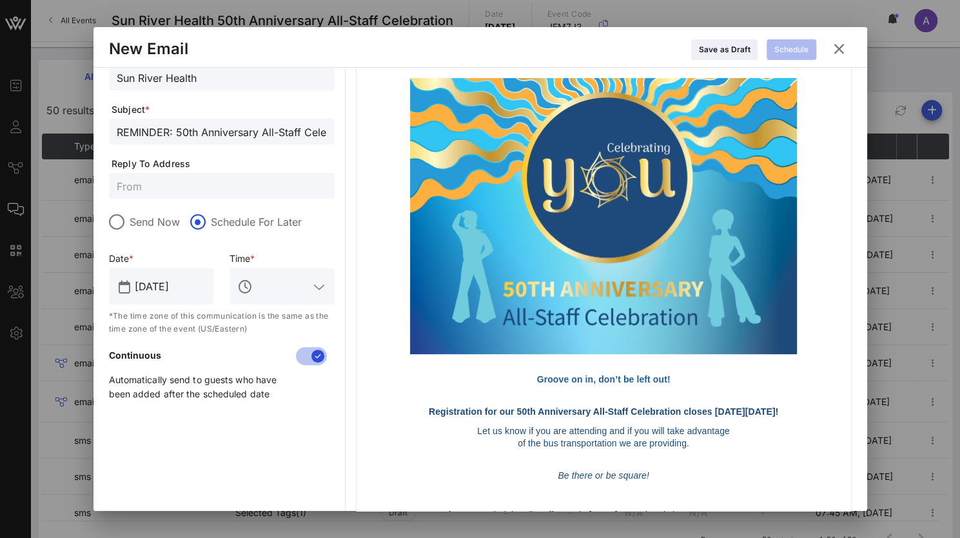
click at [318, 292] on icon at bounding box center [319, 286] width 12 height 15
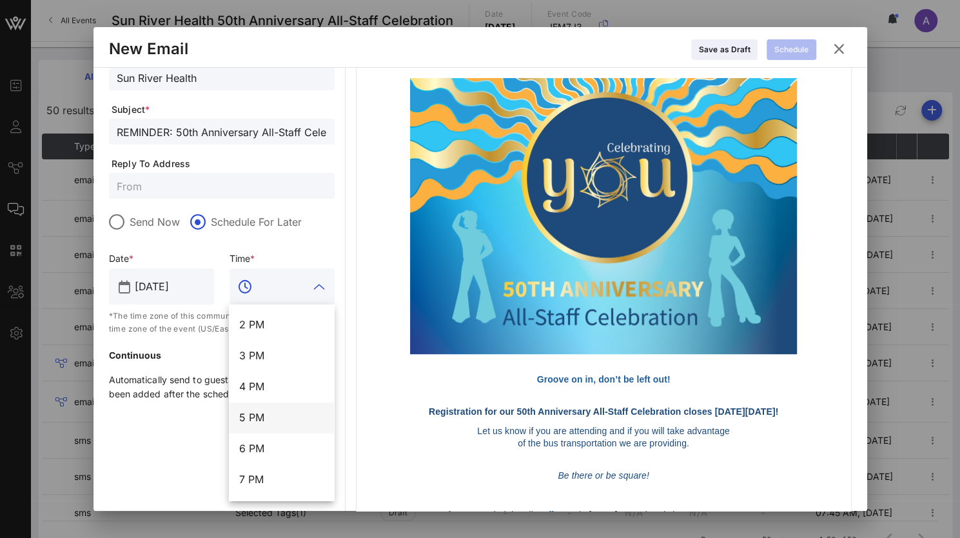
click at [260, 413] on div "5 PM" at bounding box center [281, 417] width 84 height 12
type input "5 PM"
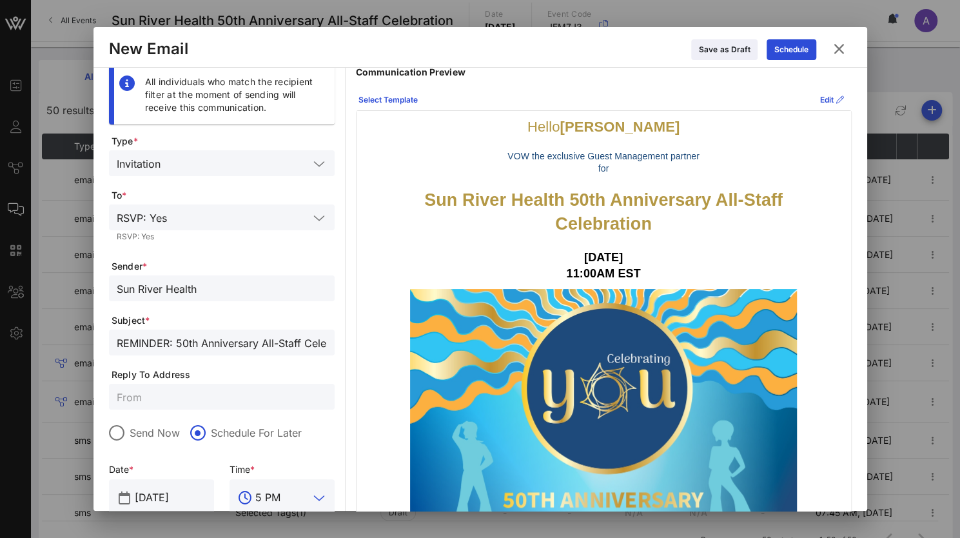
scroll to position [0, 0]
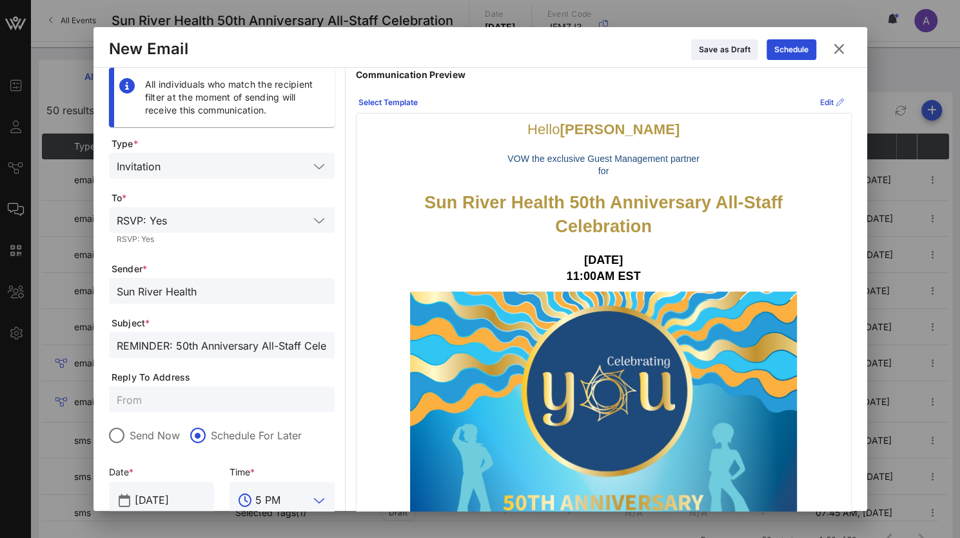
click at [826, 102] on icon at bounding box center [831, 102] width 10 height 8
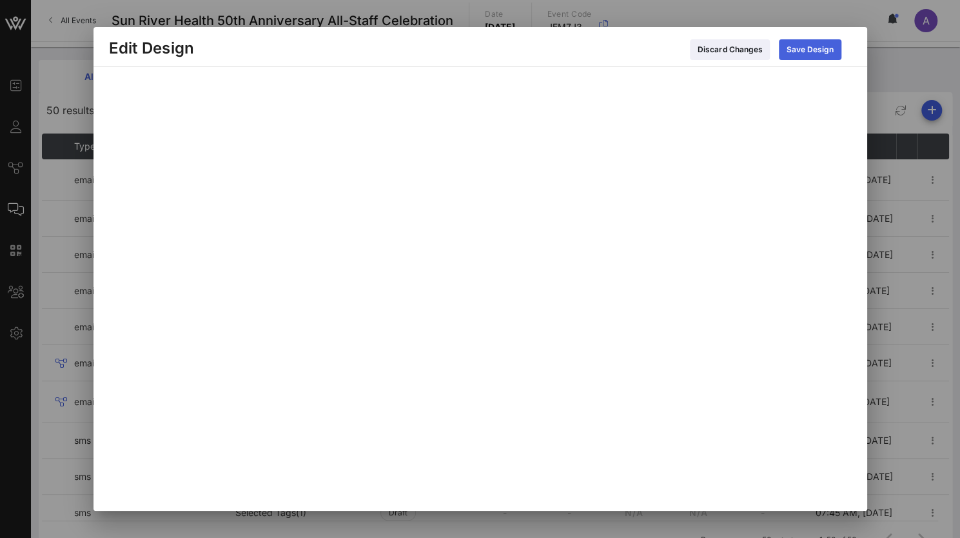
click at [803, 47] on div "Save Design" at bounding box center [810, 49] width 47 height 13
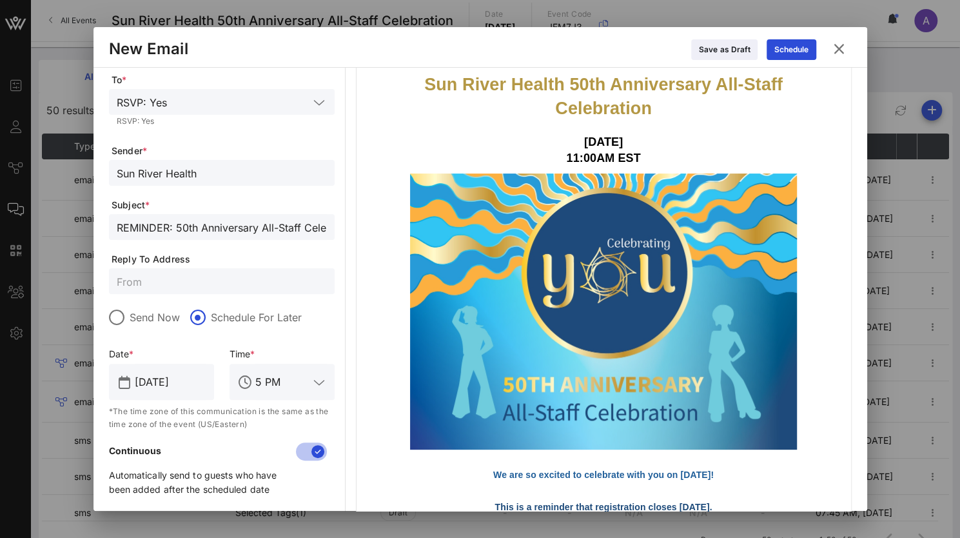
scroll to position [64, 0]
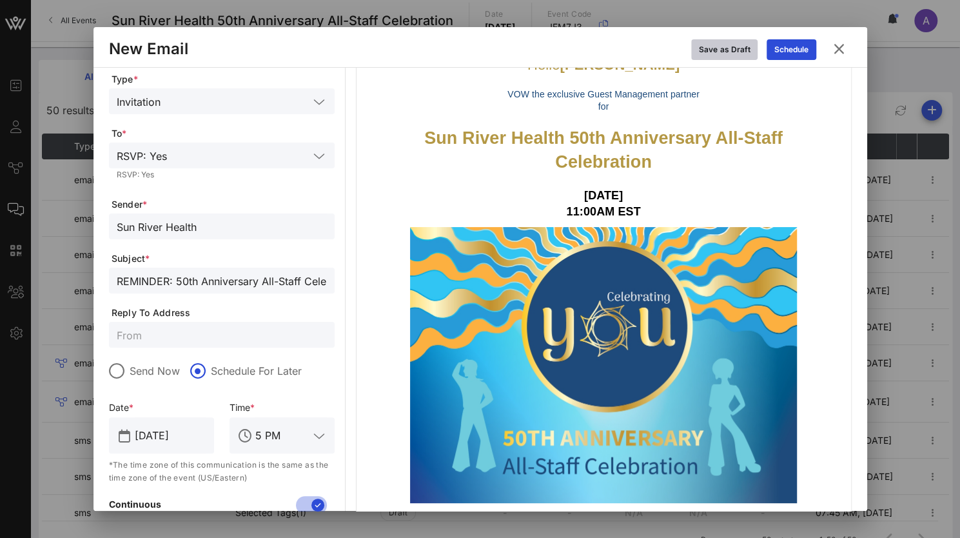
click at [711, 43] on div "Save as Draft" at bounding box center [724, 49] width 51 height 13
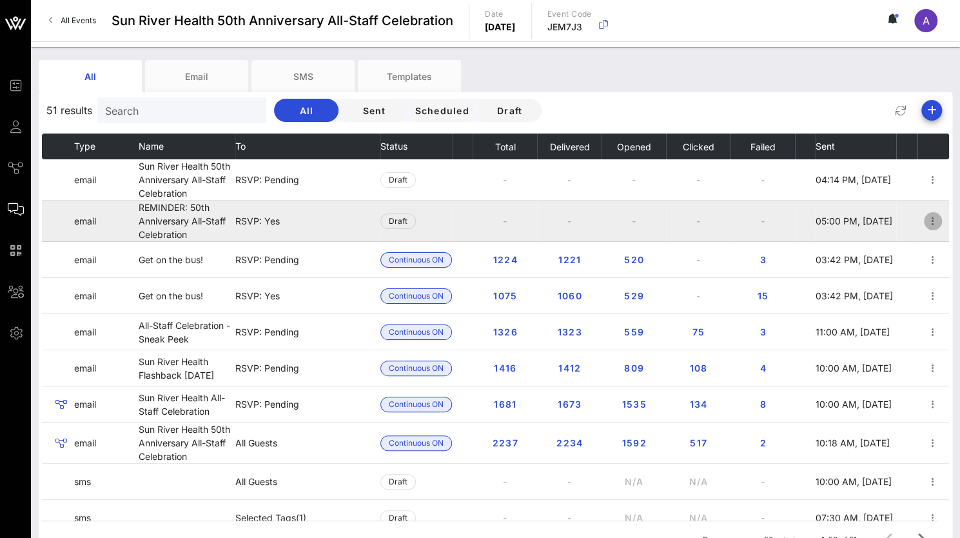
click at [925, 217] on icon "button" at bounding box center [932, 220] width 15 height 15
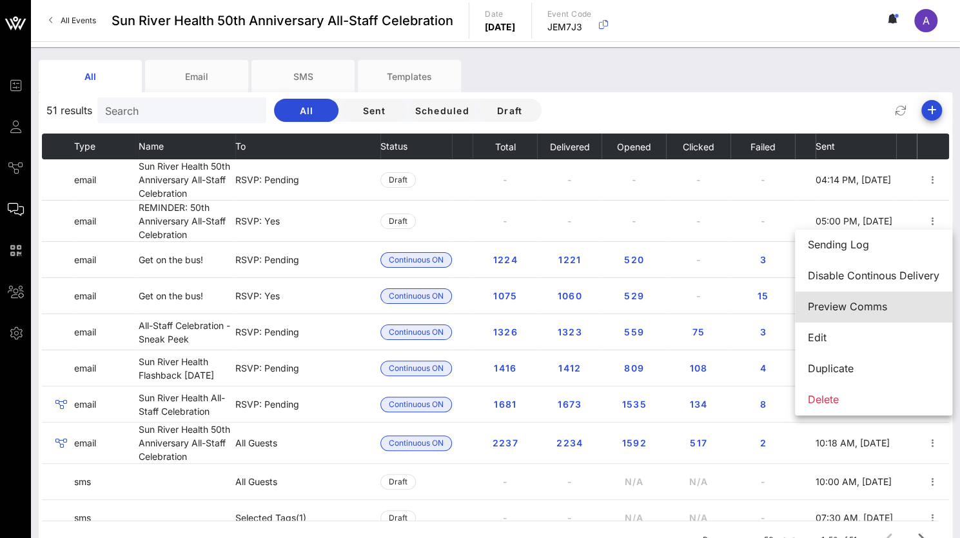
click at [838, 303] on div "Preview Comms" at bounding box center [874, 306] width 132 height 12
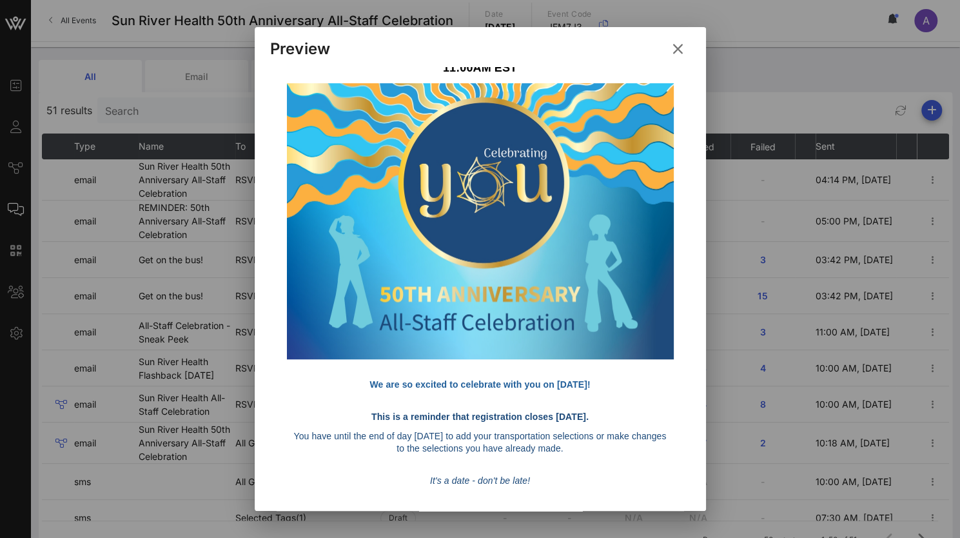
scroll to position [258, 0]
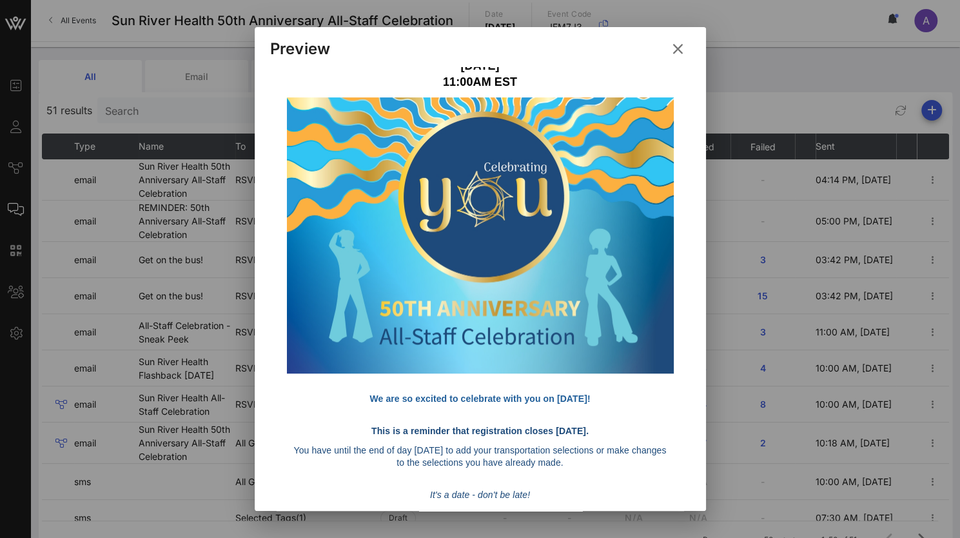
click at [306, 78] on p "11:00AM EST" at bounding box center [480, 82] width 374 height 16
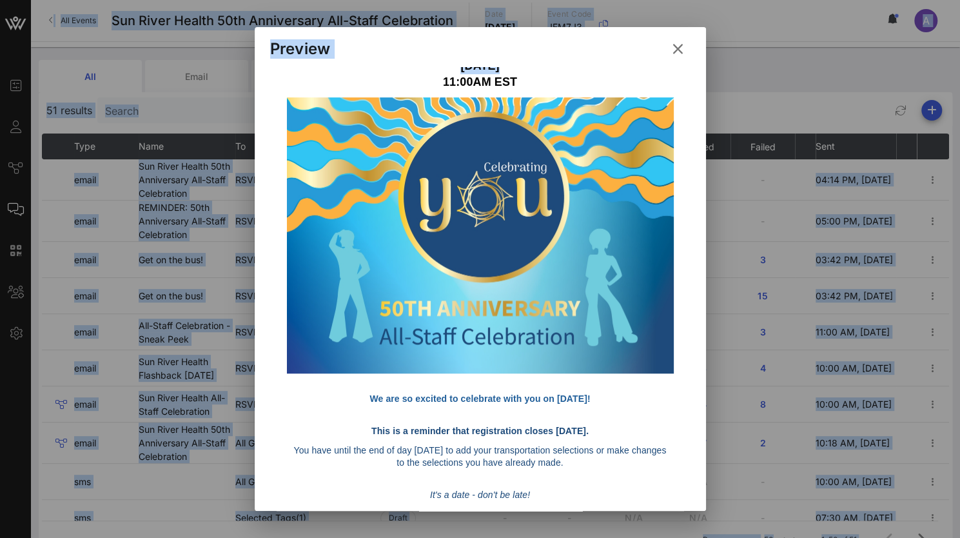
scroll to position [402, 0]
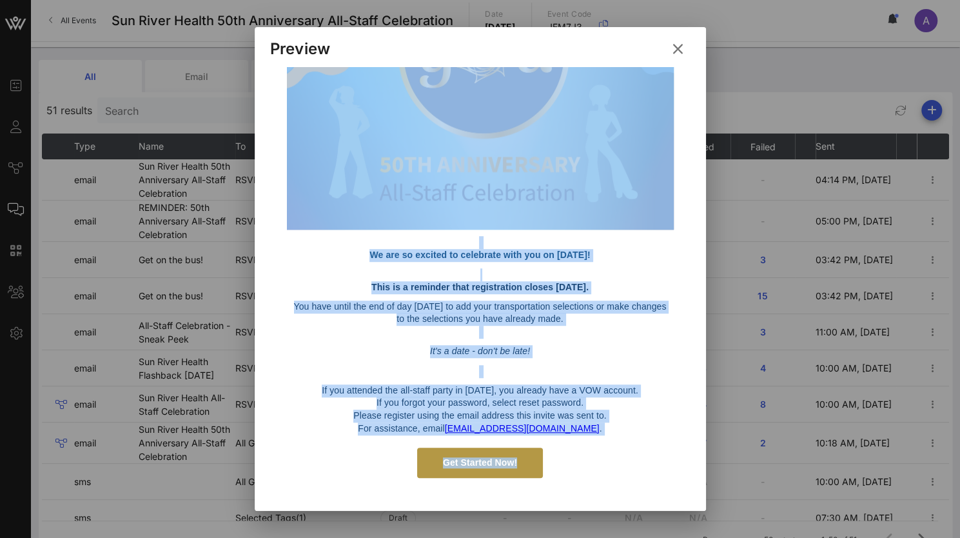
drag, startPoint x: 304, startPoint y: 81, endPoint x: 579, endPoint y: 462, distance: 470.2
click at [579, 462] on div "Hello [PERSON_NAME] VOW the exclusive Guest Management partner for Sun River He…" at bounding box center [480, 130] width 387 height 709
copy div "11:00AM EST We are so excited to celebrate with you on [DATE]! This is a remind…"
click at [680, 41] on icon at bounding box center [678, 48] width 10 height 15
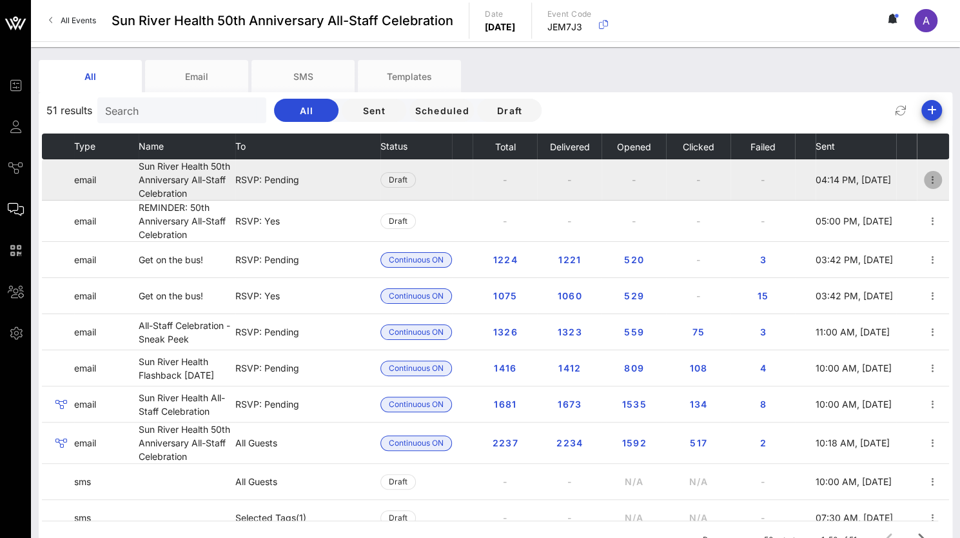
click at [925, 184] on icon "button" at bounding box center [932, 179] width 15 height 15
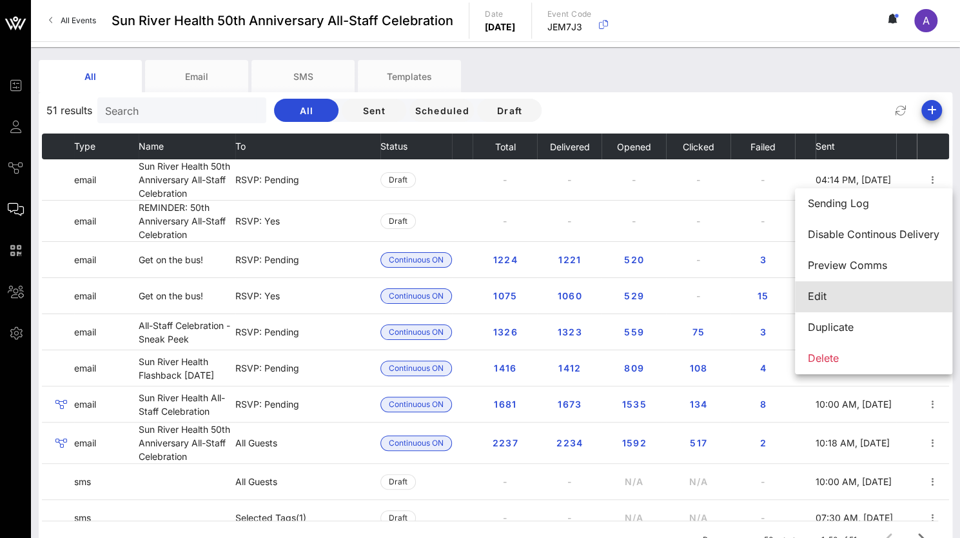
click at [813, 297] on div "Edit" at bounding box center [874, 296] width 132 height 12
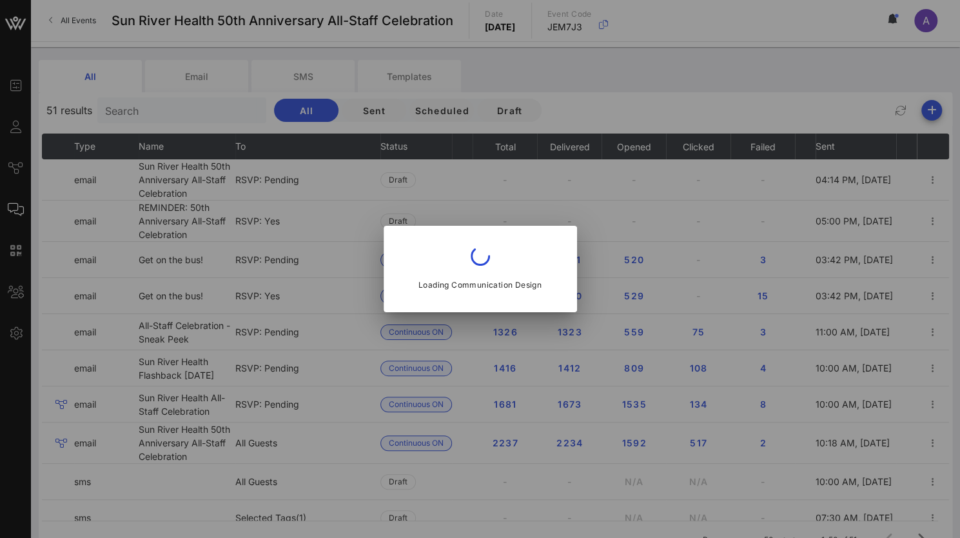
type input "Sun River Health"
type input "Sun River Health 50th Anniversary All-Staff Celebration"
type input "[EMAIL_ADDRESS][DOMAIN_NAME]"
type input "4:14 PM"
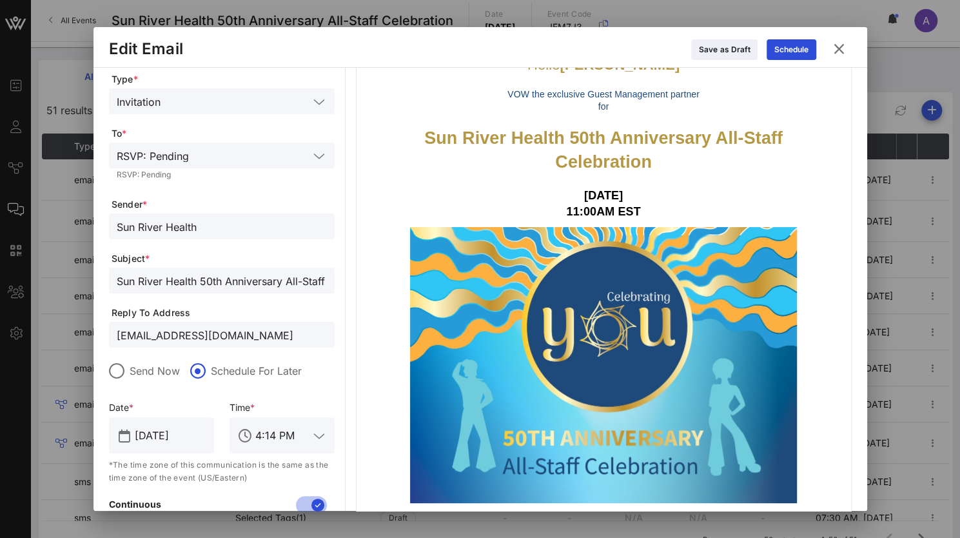
drag, startPoint x: 197, startPoint y: 280, endPoint x: 88, endPoint y: 280, distance: 109.0
click at [88, 280] on div "Event Builder Guests Journeys Comms QR Scanner Team Settings Sun River Health 5…" at bounding box center [480, 306] width 960 height 612
click at [318, 283] on input "REMINDER: 50th Anniversary All-Staff Celebration" at bounding box center [222, 280] width 210 height 17
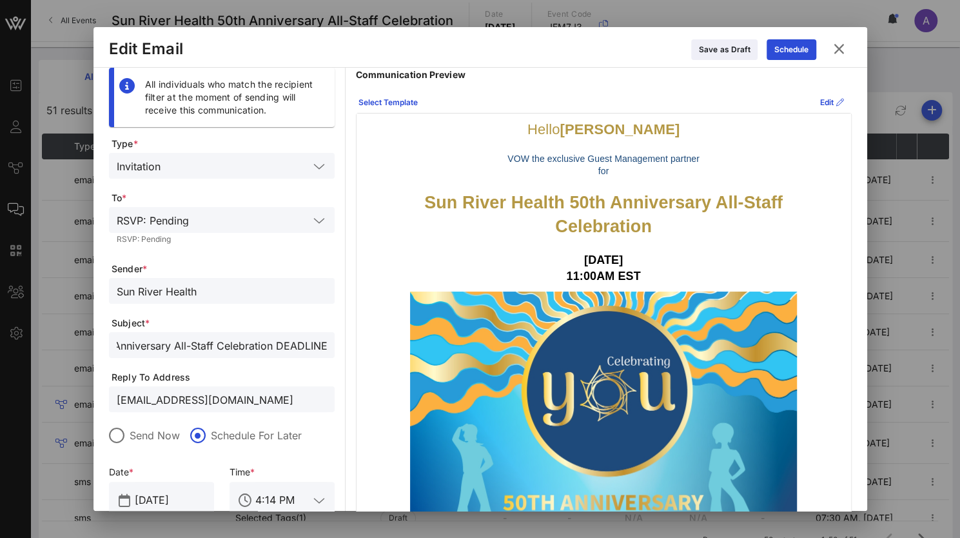
type input "REMINDER: 50th Anniversary All-Staff Celebration DEADLINE"
click at [526, 158] on p "VOW the exclusive Guest Management partner for" at bounding box center [603, 165] width 374 height 25
click at [525, 157] on p "VOW the exclusive Guest Management partner for" at bounding box center [603, 165] width 374 height 25
click at [820, 101] on div "Edit" at bounding box center [832, 102] width 24 height 13
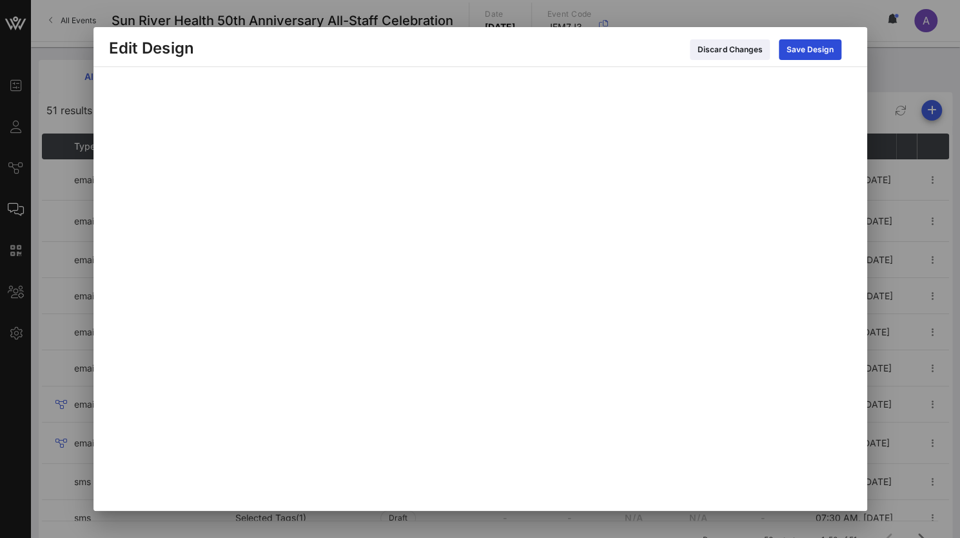
scroll to position [20, 0]
click at [817, 52] on div "Save Design" at bounding box center [810, 49] width 47 height 13
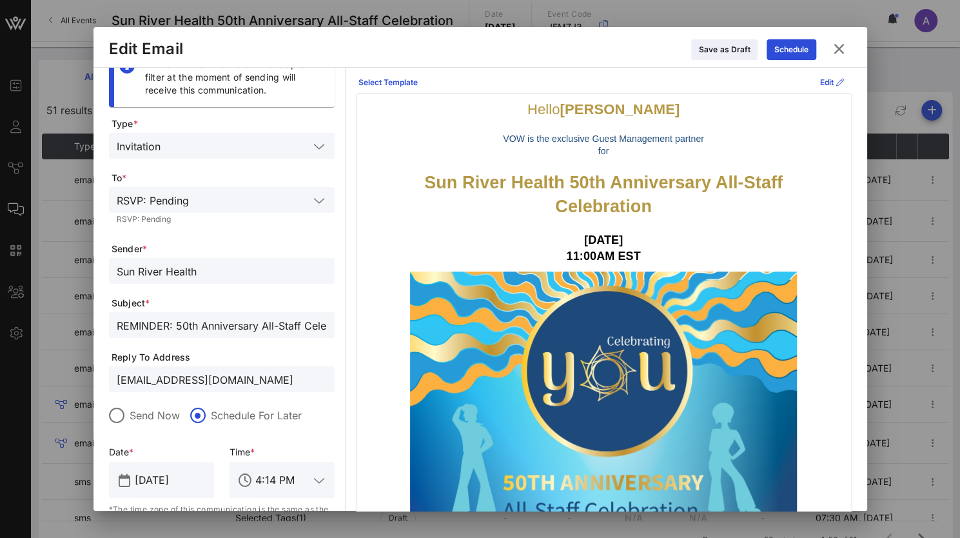
click at [315, 480] on icon at bounding box center [319, 480] width 12 height 15
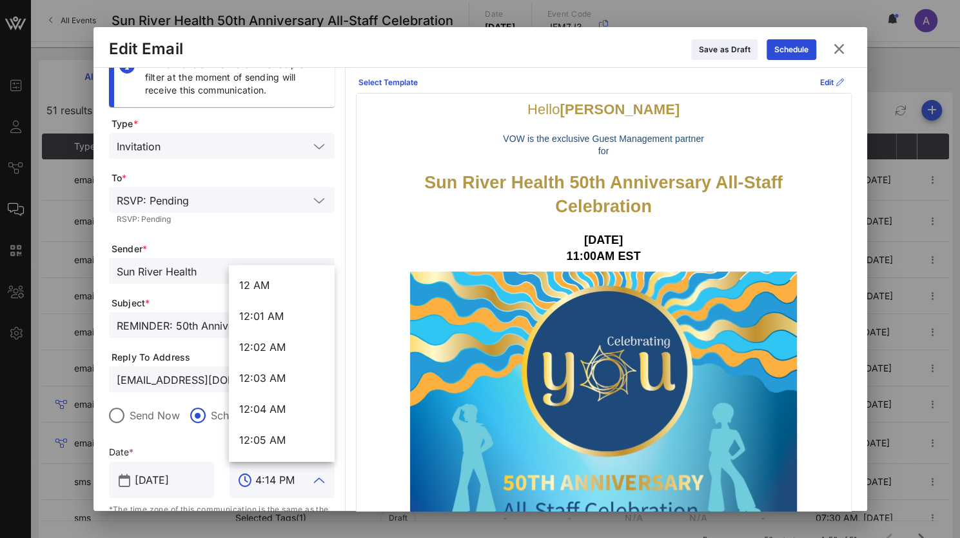
click at [277, 478] on input "4:14 PM" at bounding box center [282, 479] width 54 height 21
click at [275, 479] on input "4:14 PM" at bounding box center [282, 479] width 54 height 21
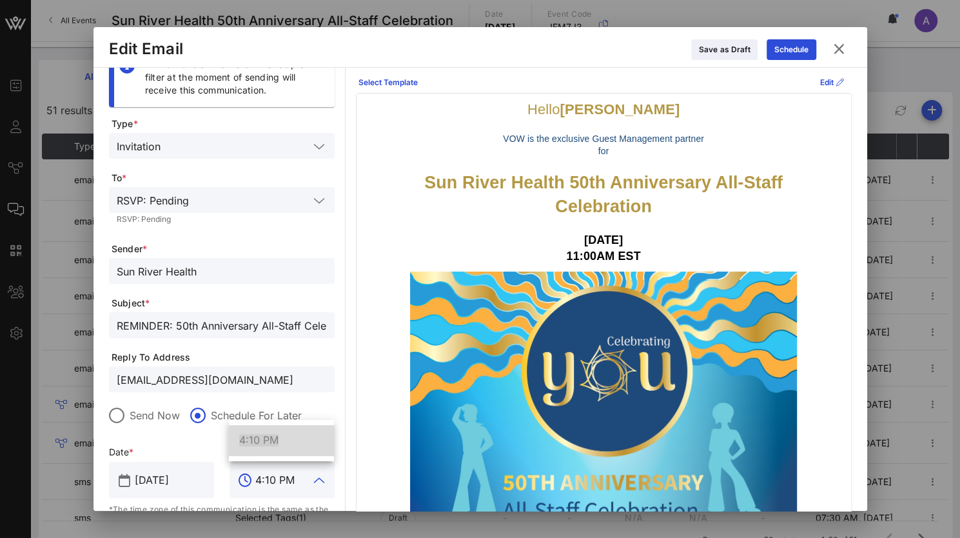
click at [383, 407] on div "Hello [PERSON_NAME] VOW is the exclusive Guest Management partner for Sun River…" at bounding box center [604, 447] width 494 height 709
type input "4:14 PM"
click at [789, 50] on icon at bounding box center [792, 50] width 10 height 8
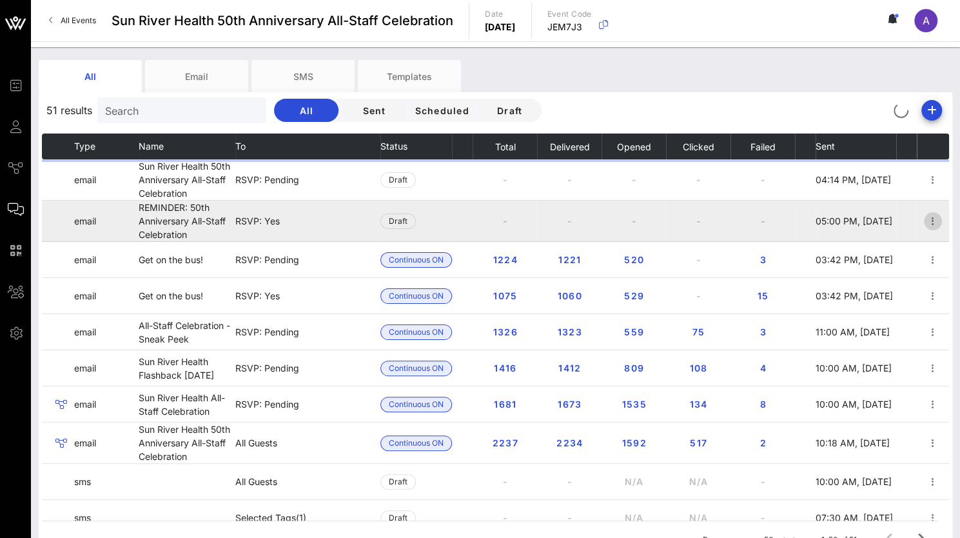
click at [928, 219] on icon "button" at bounding box center [932, 220] width 15 height 15
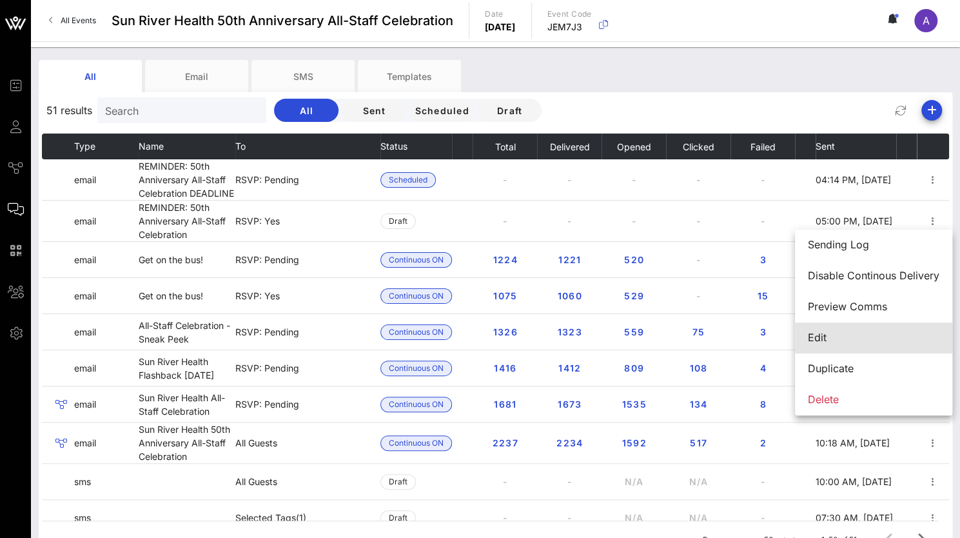
click at [823, 338] on div "Edit" at bounding box center [874, 337] width 132 height 12
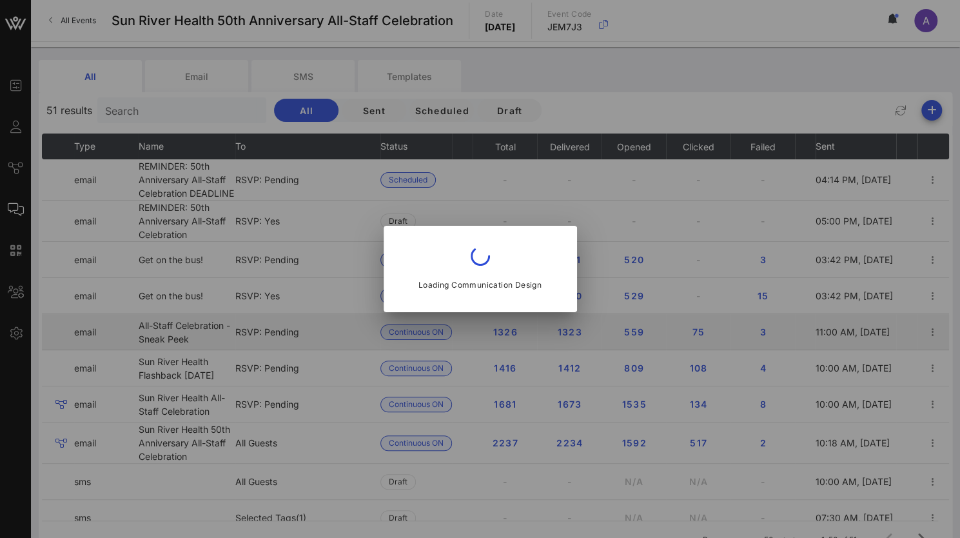
type input "Sun River Health"
type input "REMINDER: 50th Anniversary All-Staff Celebration"
type input "5 PM"
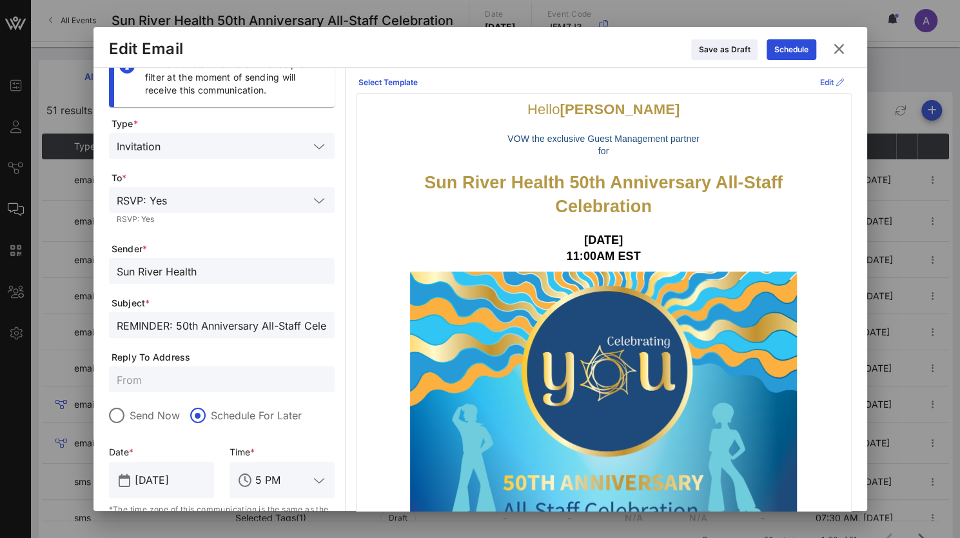
click at [826, 81] on icon at bounding box center [831, 82] width 10 height 8
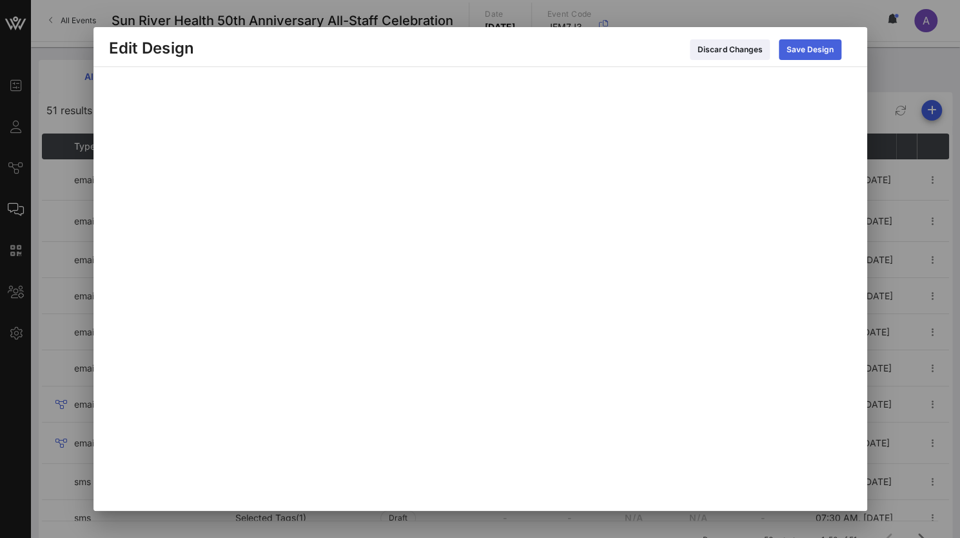
click at [810, 54] on button "Save Design" at bounding box center [810, 49] width 63 height 21
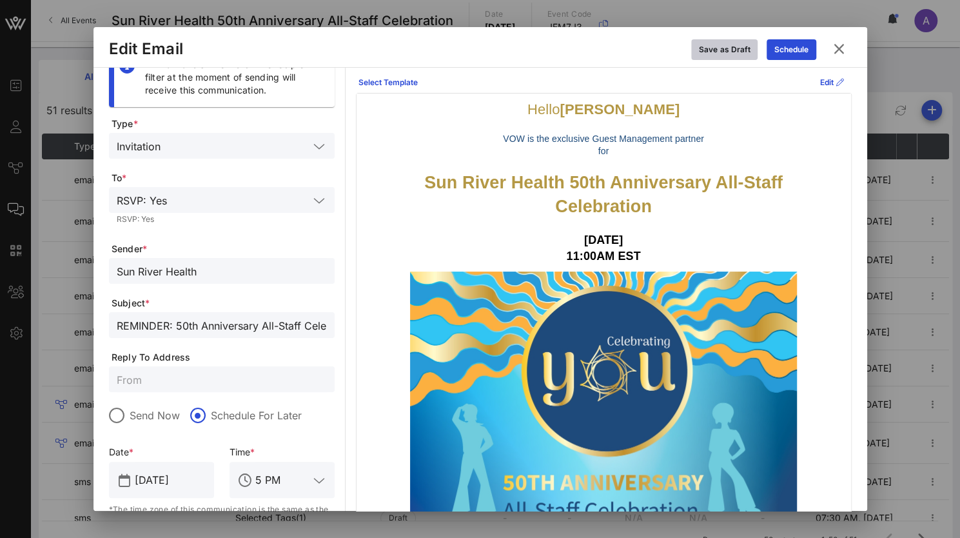
click at [718, 48] on div "Save as Draft" at bounding box center [724, 49] width 51 height 13
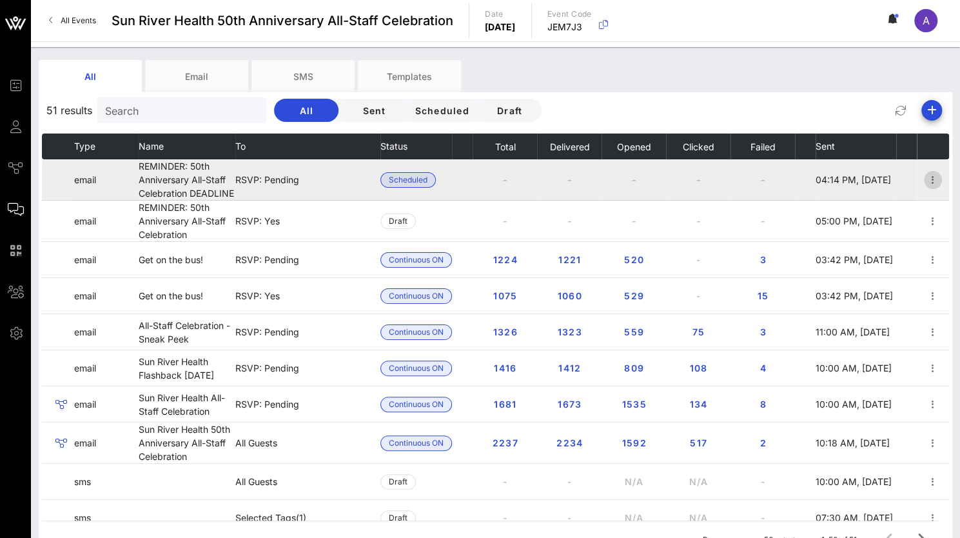
click at [926, 177] on icon "button" at bounding box center [932, 179] width 15 height 15
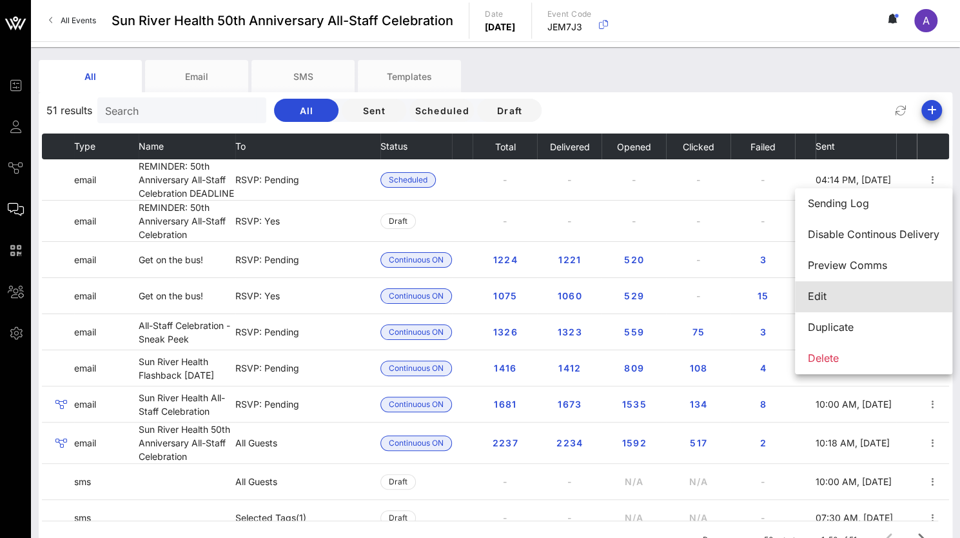
click at [817, 298] on div "Edit" at bounding box center [874, 296] width 132 height 12
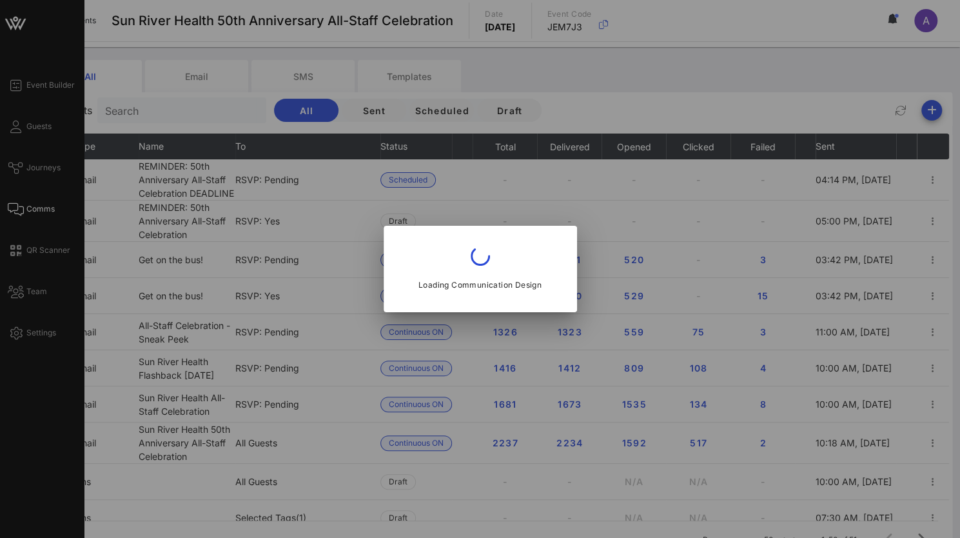
type input "Sun River Health"
type input "REMINDER: 50th Anniversary All-Staff Celebration DEADLINE"
type input "[EMAIL_ADDRESS][DOMAIN_NAME]"
type input "4:14 PM"
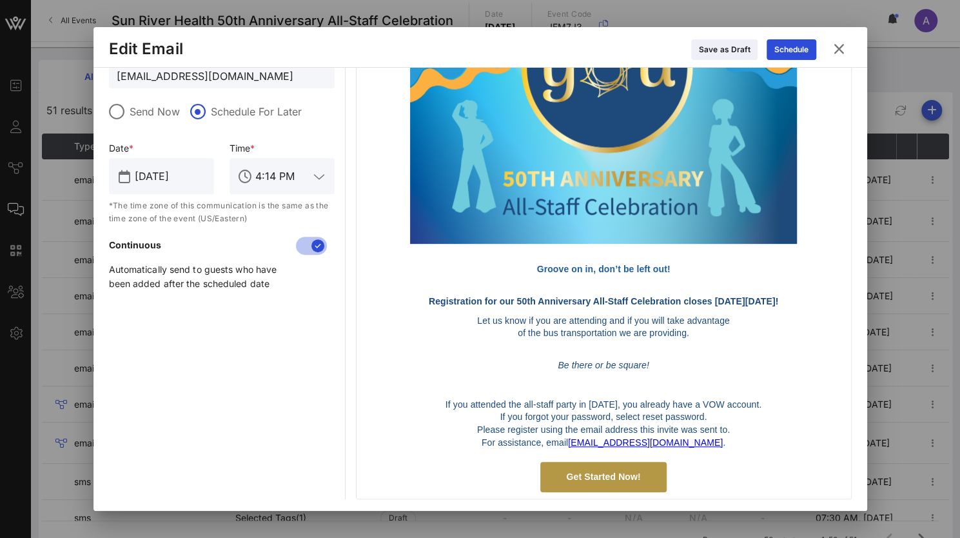
scroll to position [324, 0]
click at [845, 50] on icon at bounding box center [838, 48] width 19 height 17
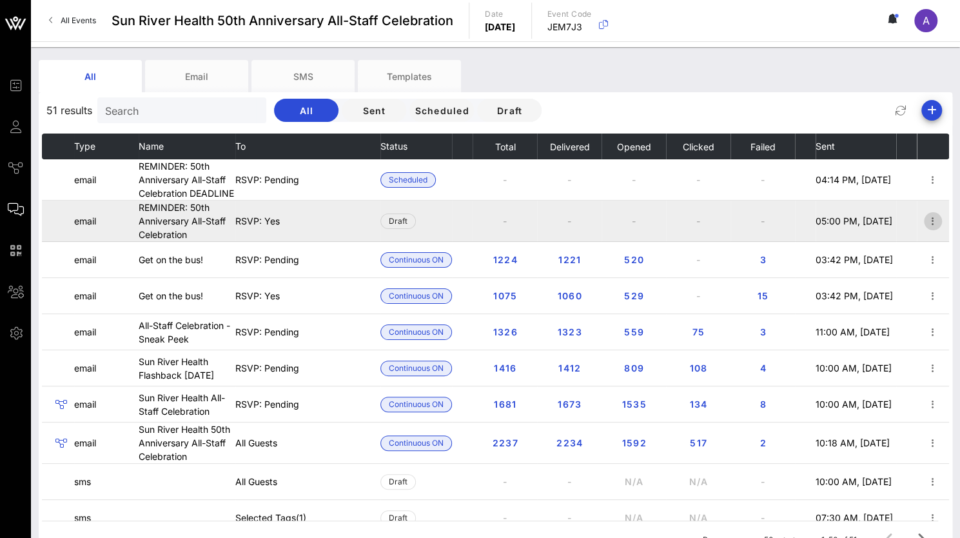
click at [927, 218] on icon "button" at bounding box center [932, 220] width 15 height 15
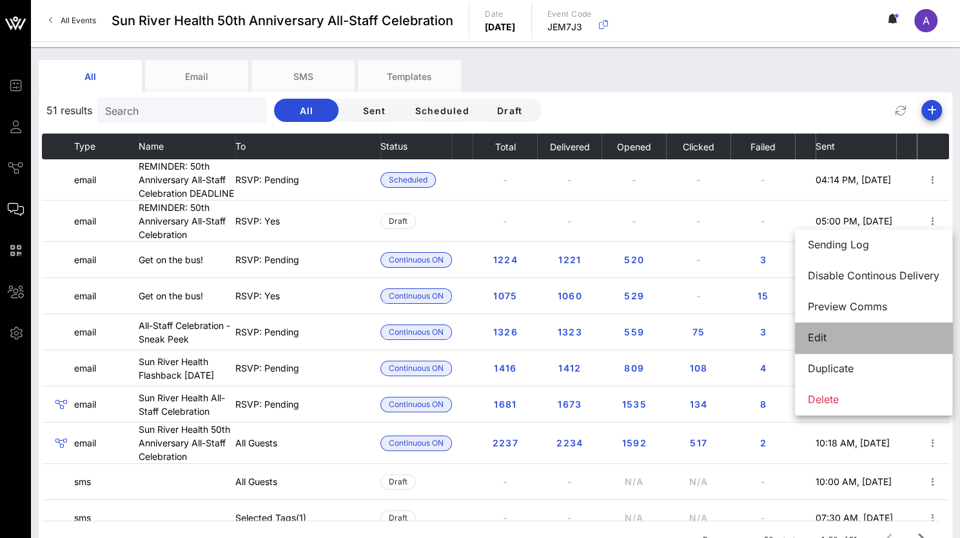
click at [825, 335] on div "Edit" at bounding box center [874, 337] width 132 height 12
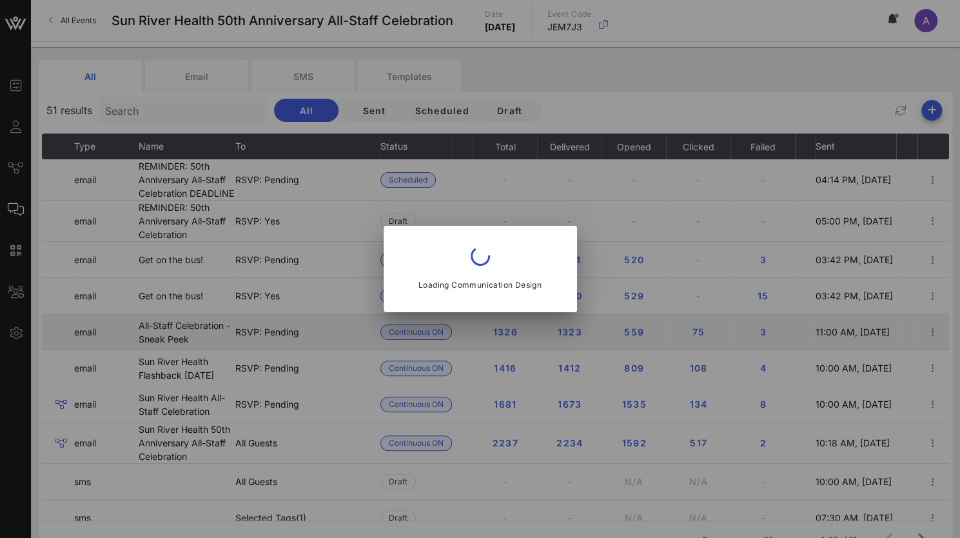
type input "REMINDER: 50th Anniversary All-Staff Celebration"
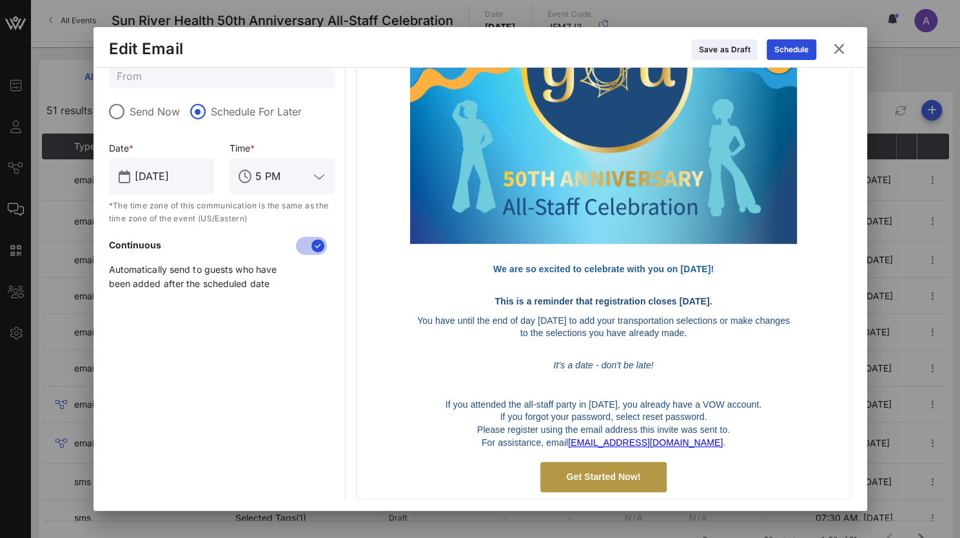
click at [318, 177] on icon at bounding box center [319, 176] width 12 height 15
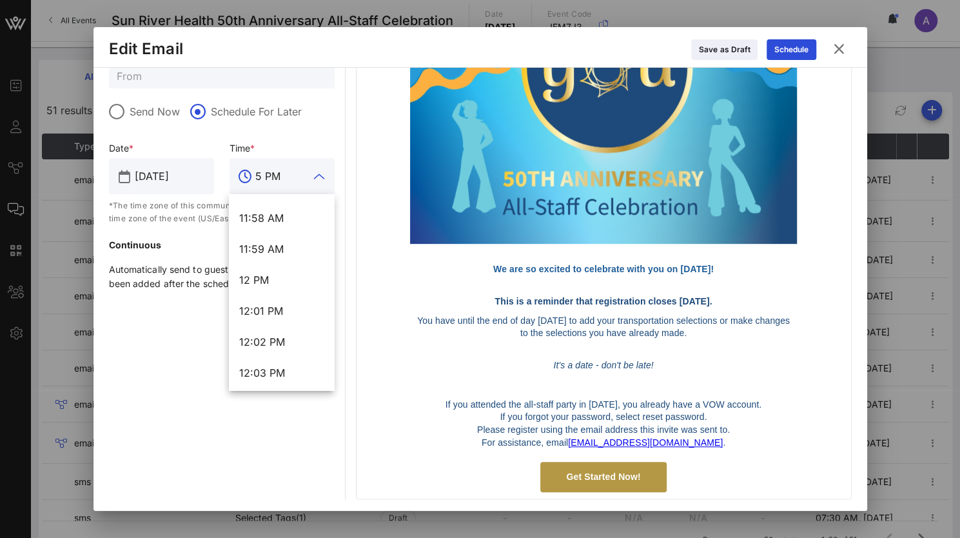
scroll to position [22713, 0]
click at [337, 374] on div "All individuals who match the recipient filter at the moment of sending will re…" at bounding box center [480, 121] width 743 height 755
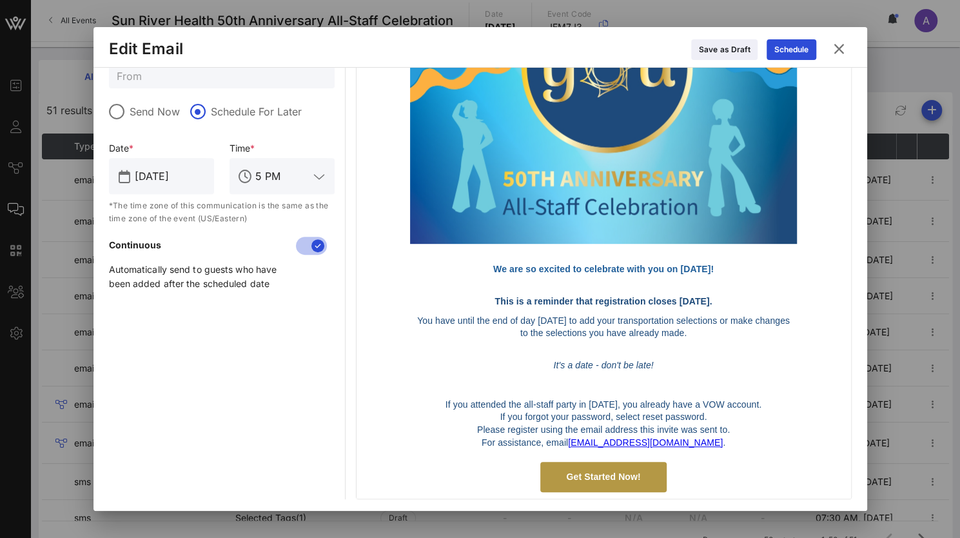
click at [297, 175] on input "5 PM" at bounding box center [282, 176] width 54 height 21
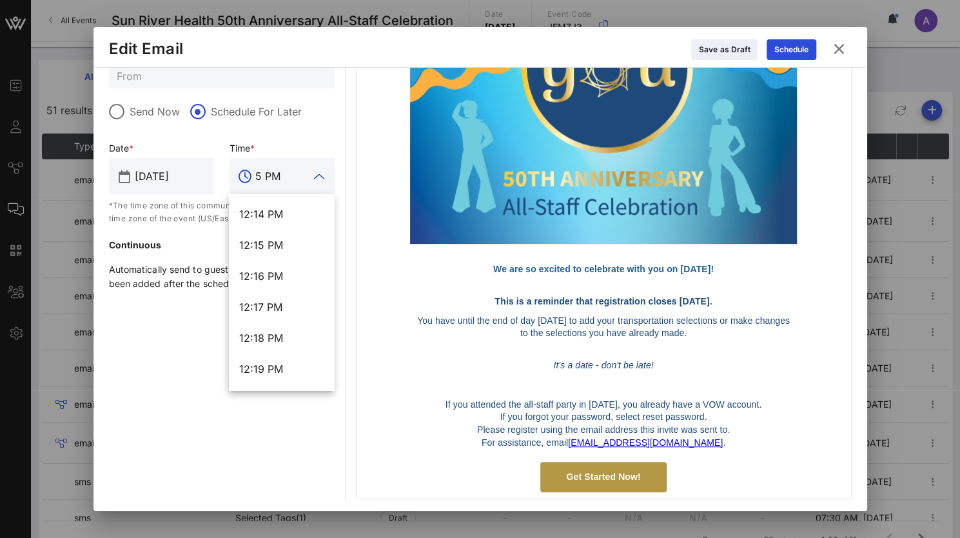
click at [259, 175] on input "5 PM" at bounding box center [282, 176] width 54 height 21
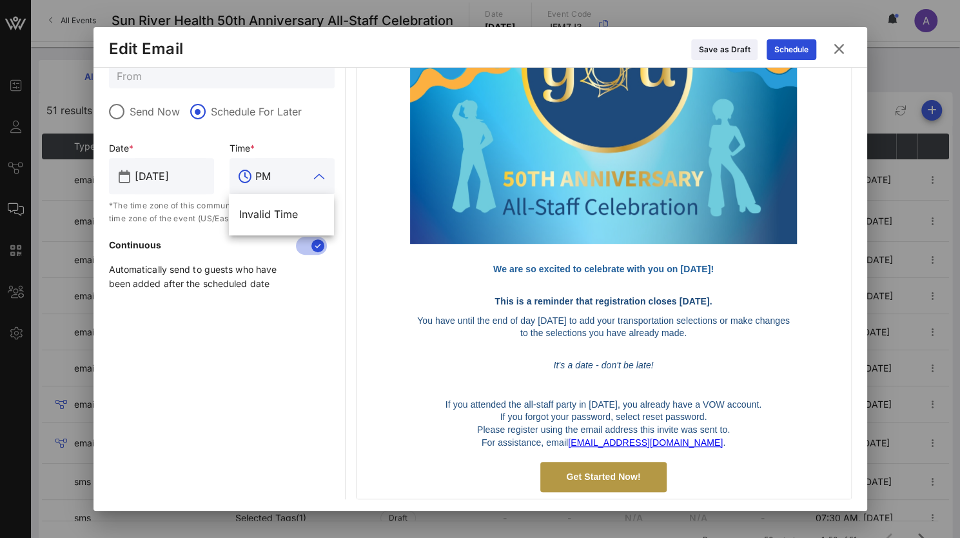
scroll to position [0, 0]
type input "4:16 PM"
click at [799, 44] on div "Schedule" at bounding box center [791, 49] width 34 height 13
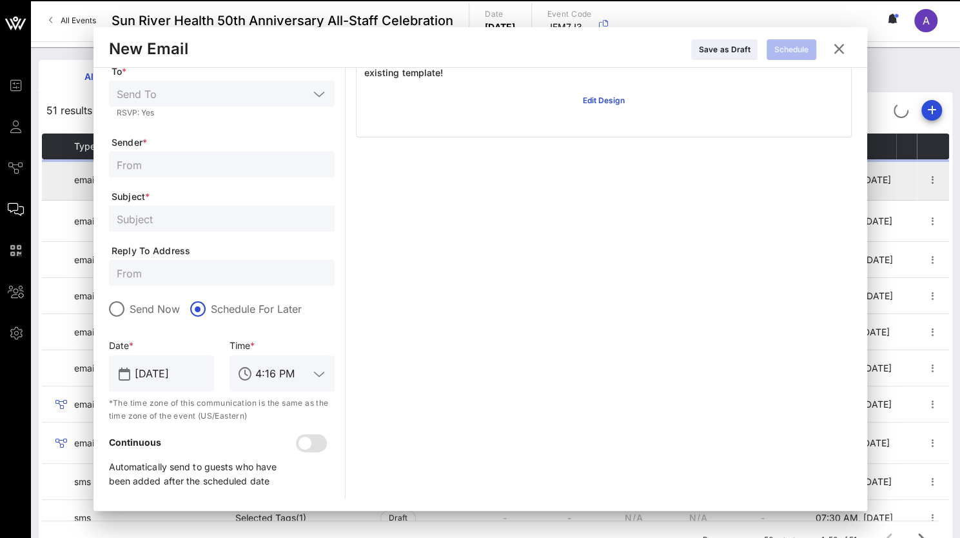
scroll to position [126, 0]
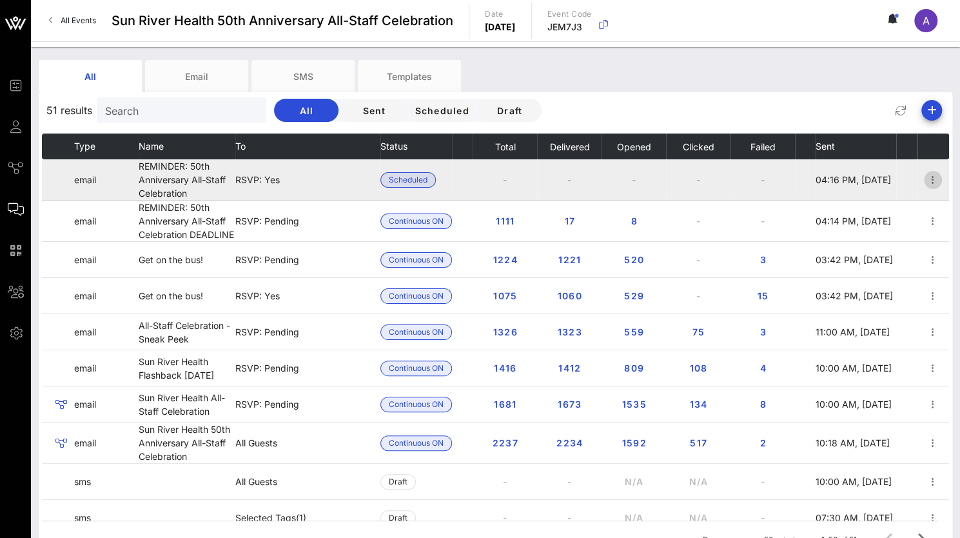
click at [925, 177] on icon "button" at bounding box center [932, 179] width 15 height 15
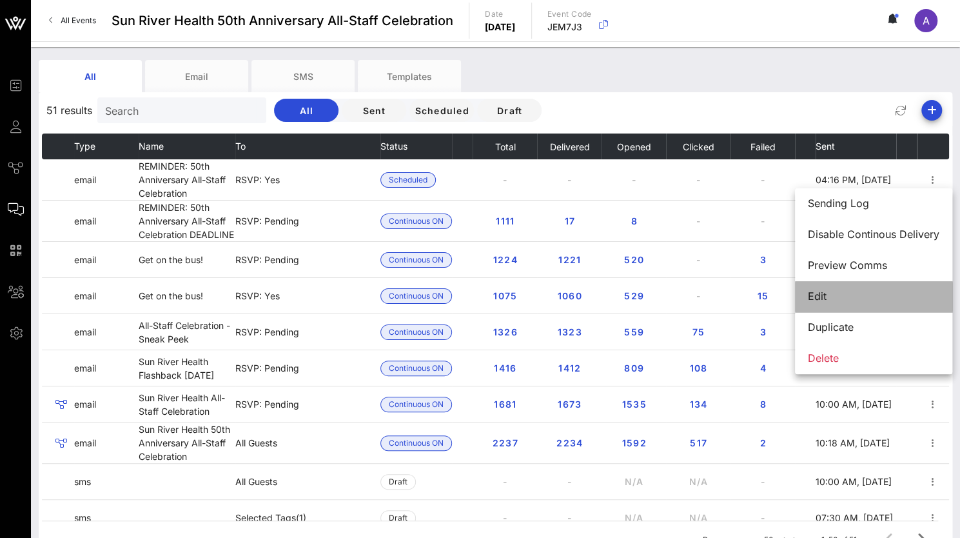
click at [836, 295] on div "Edit" at bounding box center [874, 296] width 132 height 12
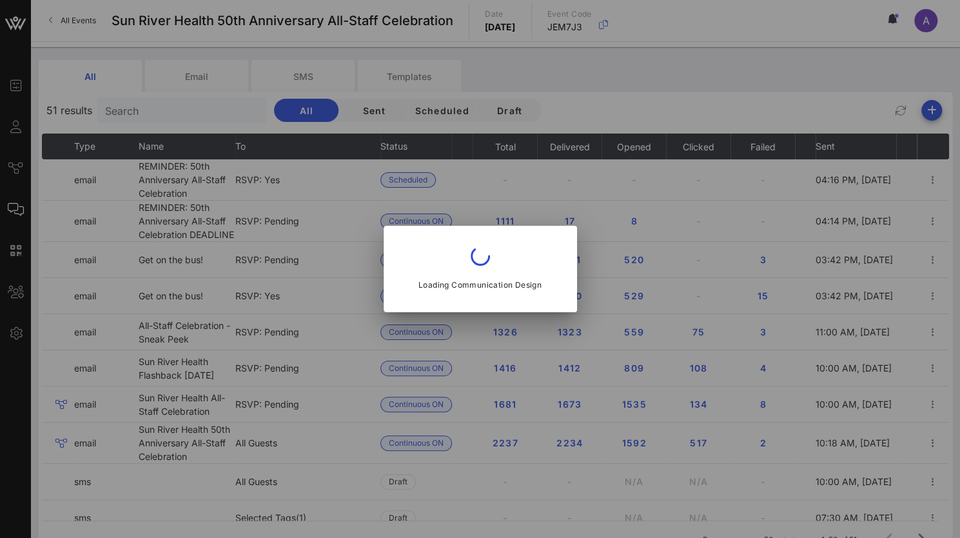
type input "Sun River Health"
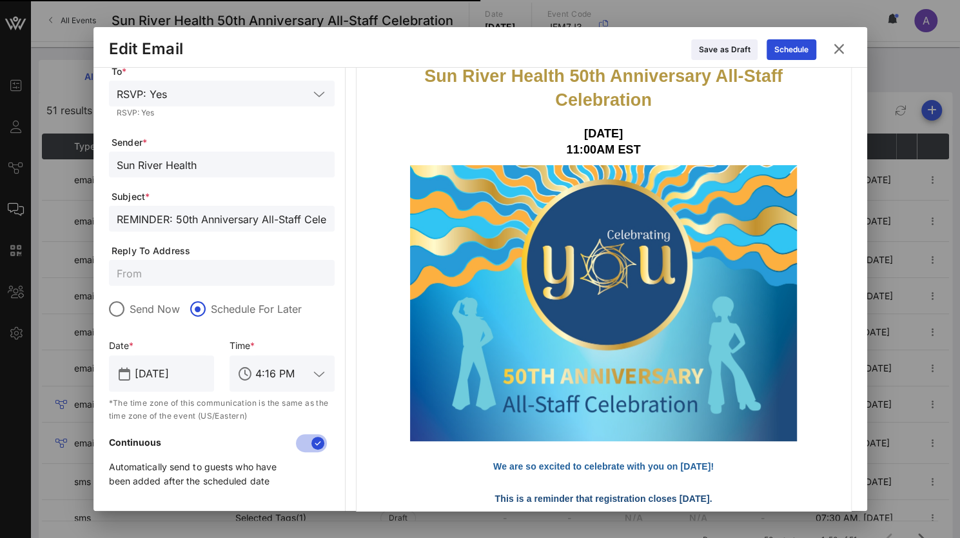
click at [288, 217] on input "REMINDER: 50th Anniversary All-Staff Celebration" at bounding box center [222, 218] width 210 height 17
type input "REMINDER: 50th Anniversary All-Staff Celebration DEADLINE"
click at [790, 50] on icon at bounding box center [791, 50] width 9 height 8
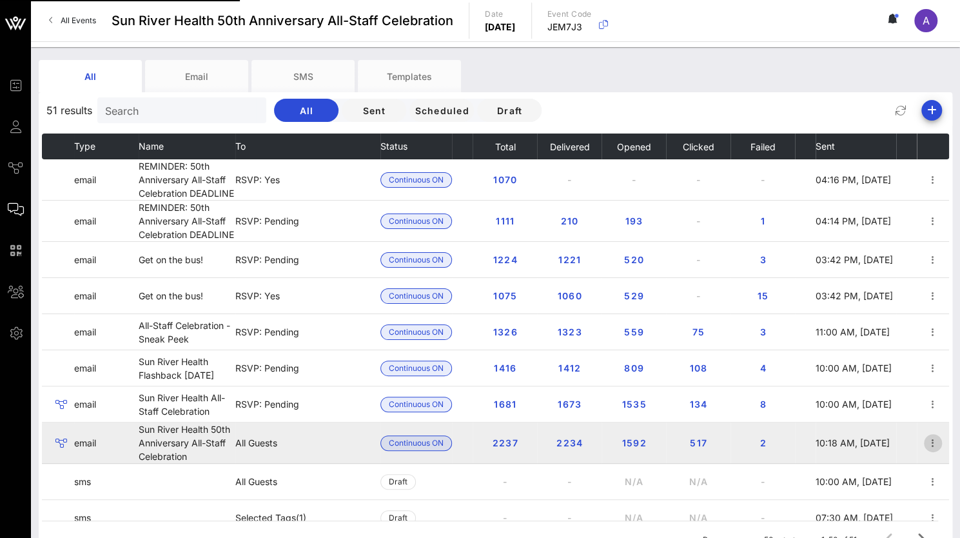
click at [925, 442] on icon "button" at bounding box center [932, 442] width 15 height 15
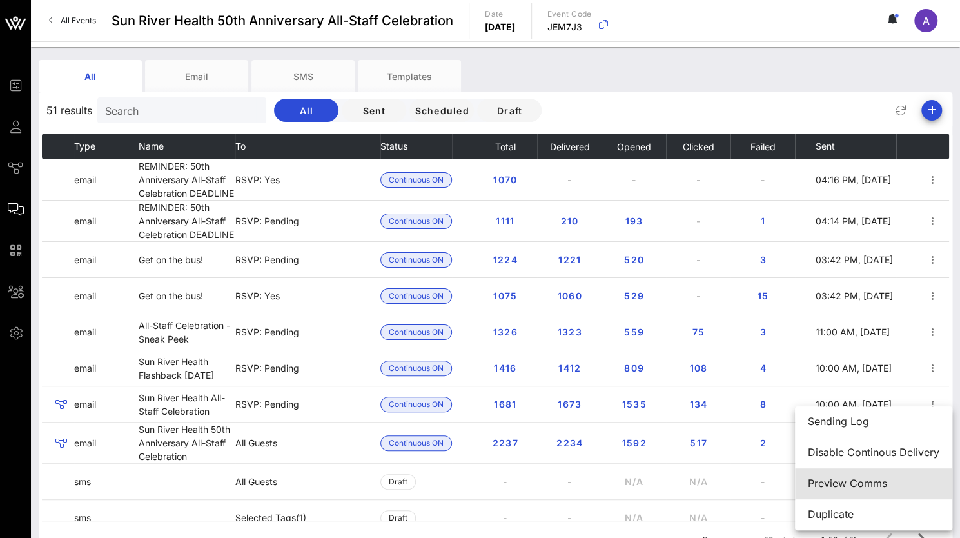
click at [821, 483] on div "Preview Comms" at bounding box center [874, 483] width 132 height 12
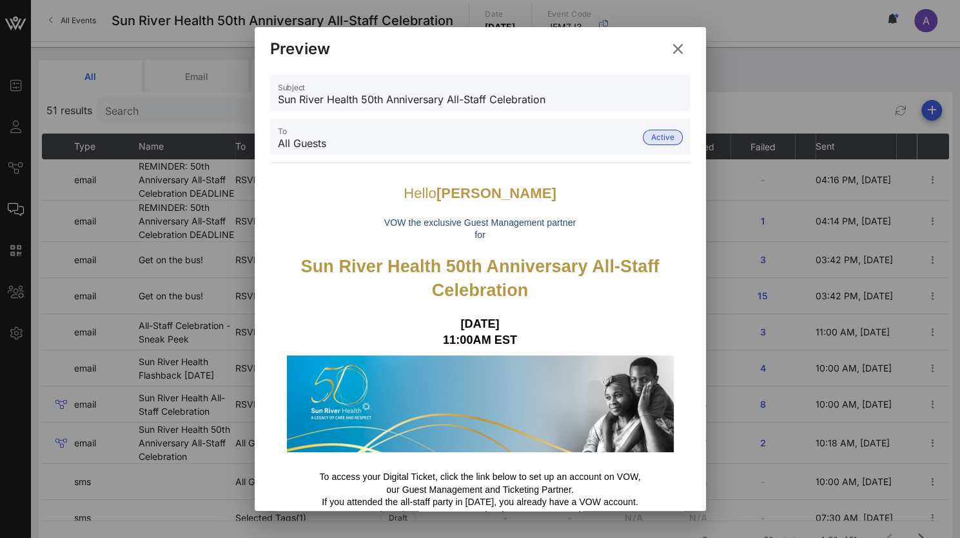
click at [676, 46] on icon at bounding box center [677, 48] width 19 height 17
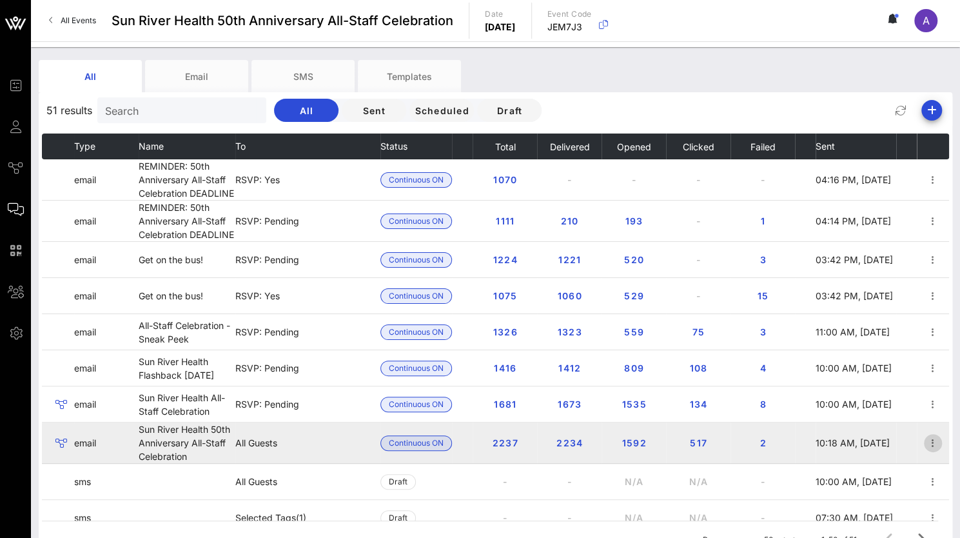
click at [926, 437] on icon "button" at bounding box center [932, 442] width 15 height 15
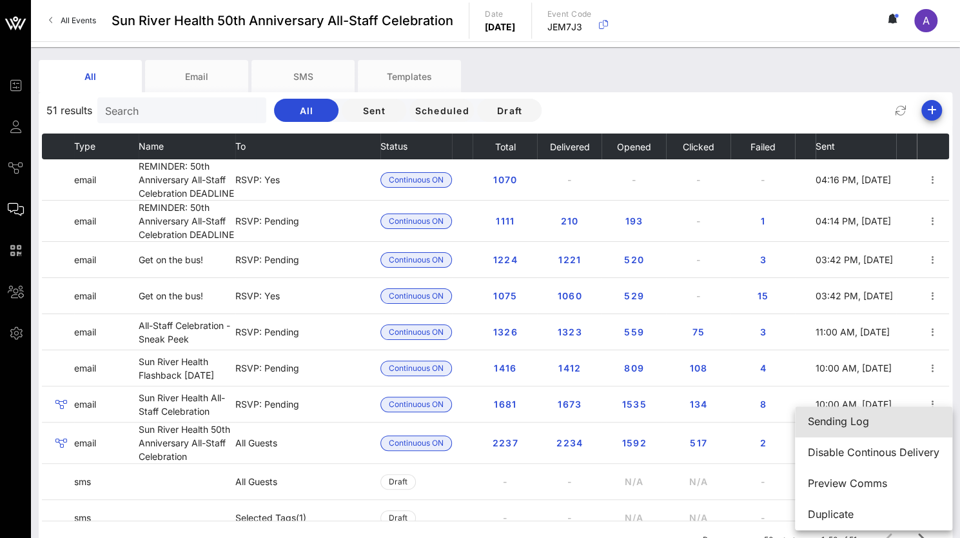
click at [859, 416] on div "Sending Log" at bounding box center [874, 421] width 132 height 12
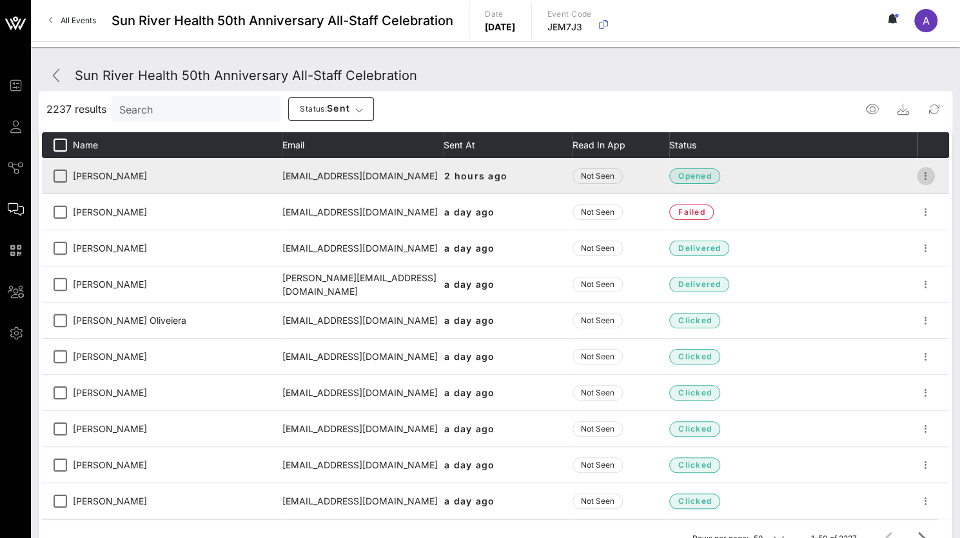
click at [921, 179] on icon "button" at bounding box center [925, 175] width 15 height 15
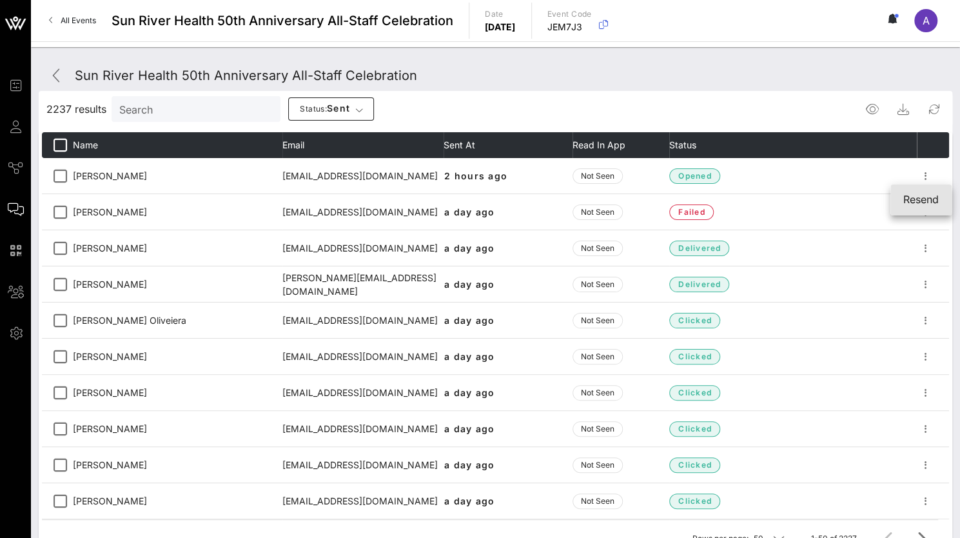
click at [919, 199] on div "Resend" at bounding box center [920, 199] width 35 height 12
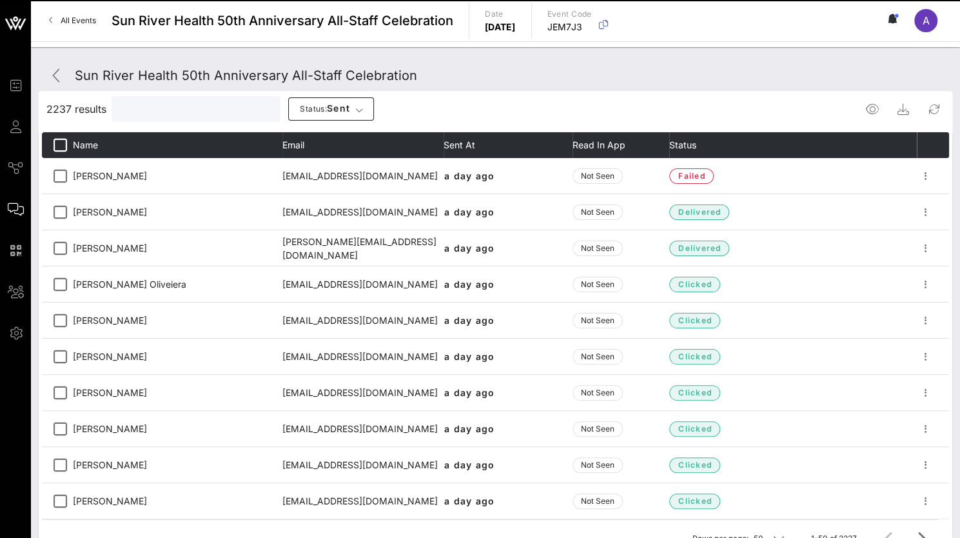
click at [144, 109] on input "text" at bounding box center [194, 109] width 151 height 17
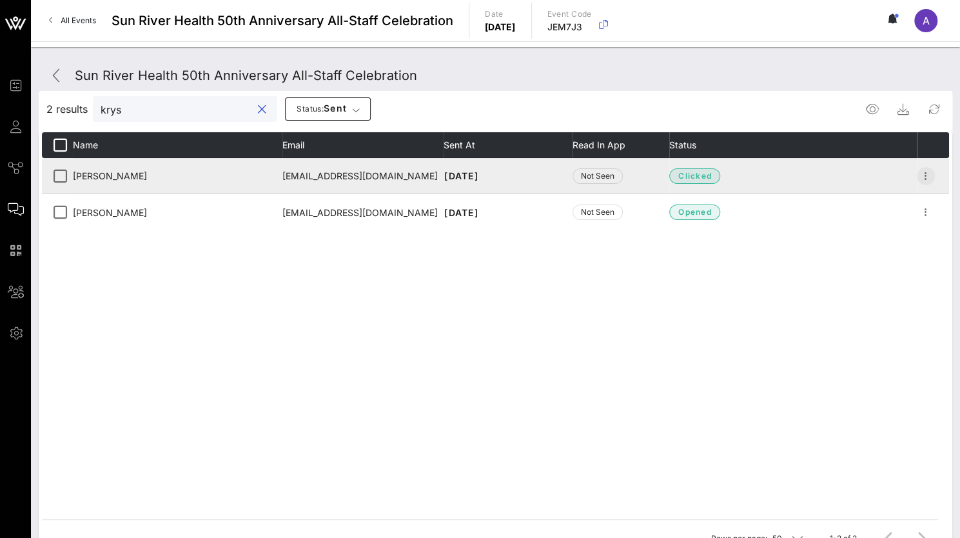
type input "krys"
click at [926, 172] on icon "button" at bounding box center [925, 175] width 15 height 15
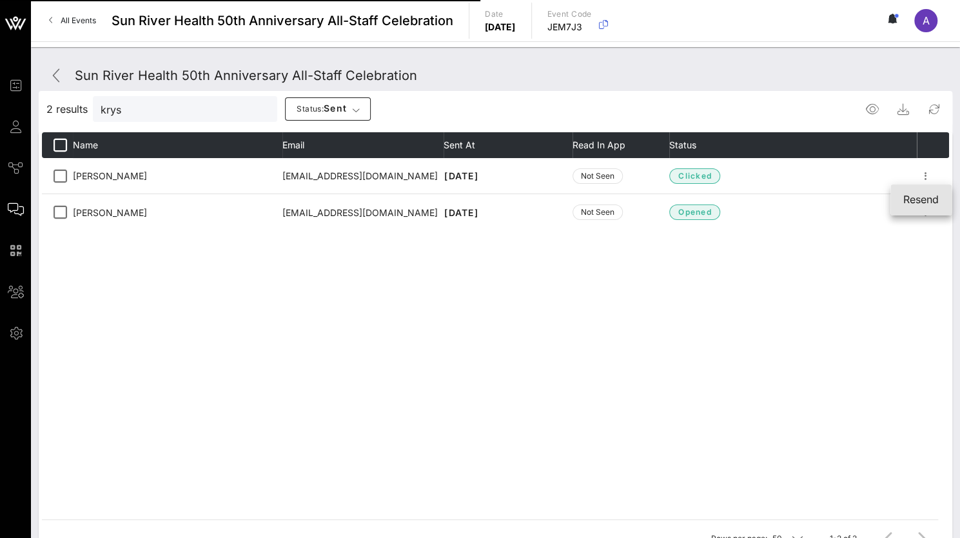
click at [917, 200] on div "Resend" at bounding box center [920, 199] width 35 height 12
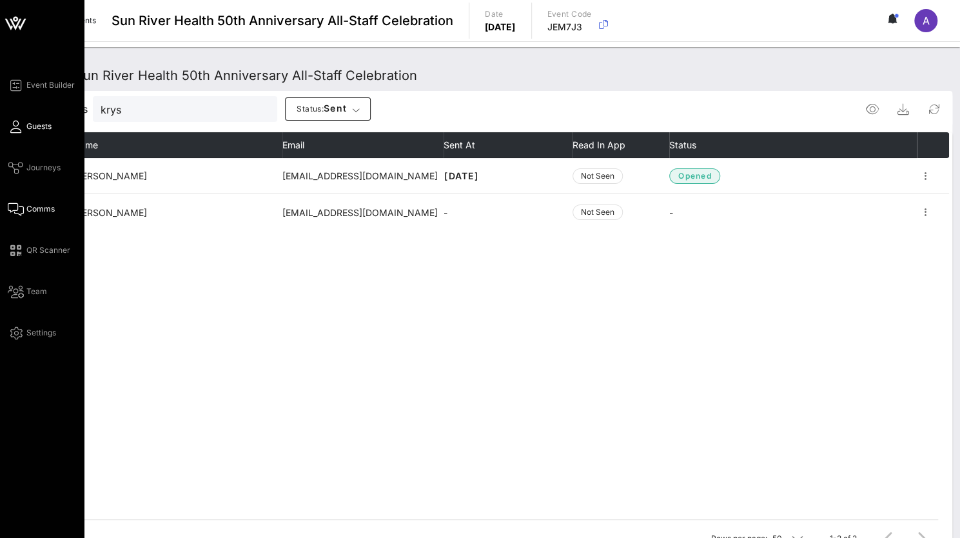
click at [40, 130] on span "Guests" at bounding box center [38, 127] width 25 height 12
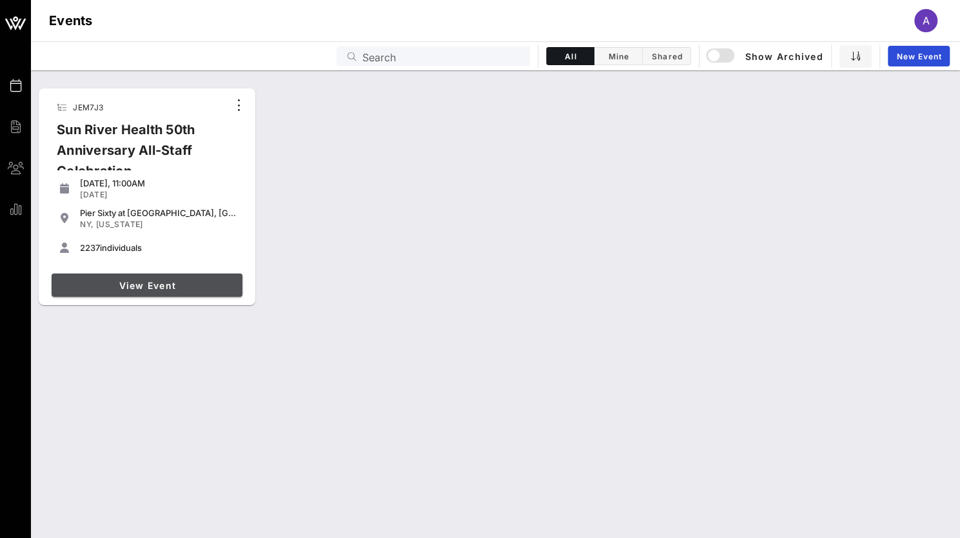
click at [157, 282] on span "View Event" at bounding box center [147, 285] width 181 height 11
